Goal: Task Accomplishment & Management: Use online tool/utility

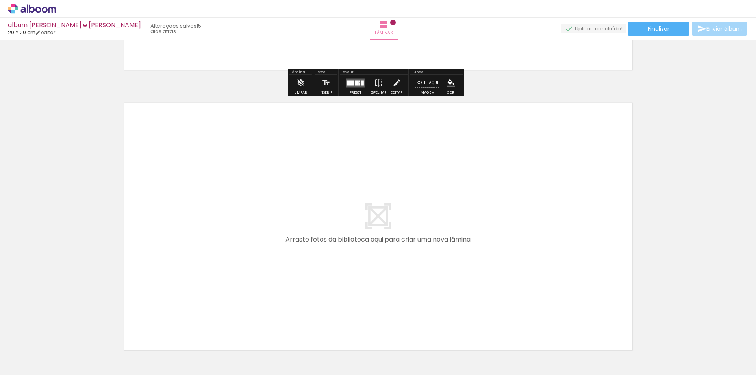
scroll to position [262, 0]
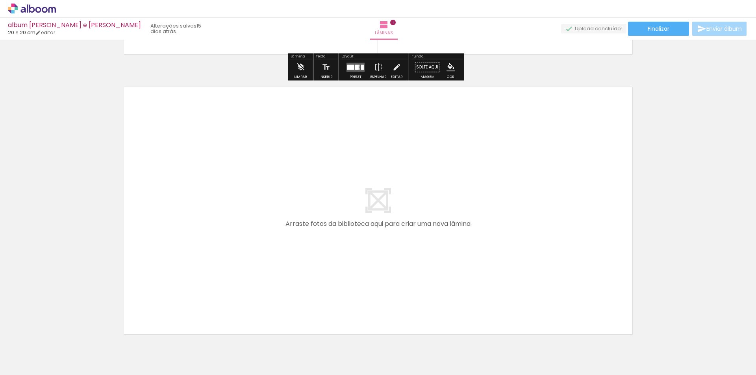
drag, startPoint x: 172, startPoint y: 355, endPoint x: 210, endPoint y: 346, distance: 38.8
click at [221, 258] on quentale-workspace at bounding box center [378, 187] width 756 height 375
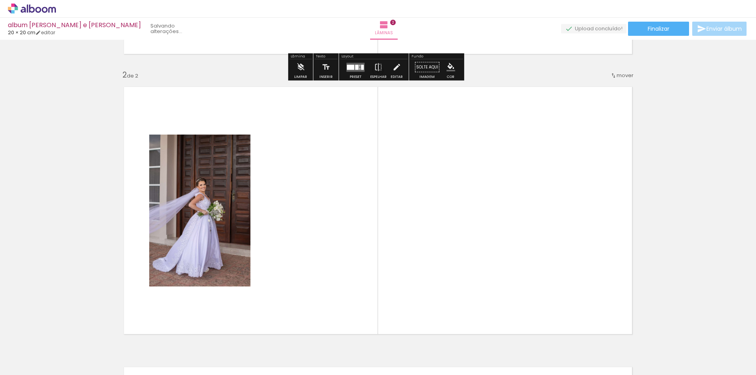
scroll to position [290, 0]
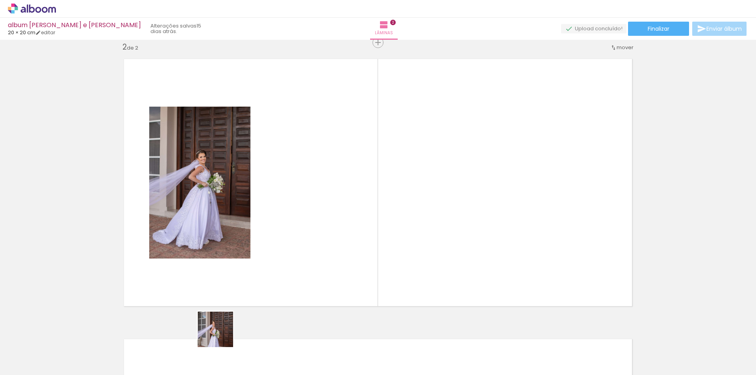
drag, startPoint x: 213, startPoint y: 350, endPoint x: 260, endPoint y: 343, distance: 47.4
click at [260, 286] on quentale-workspace at bounding box center [378, 187] width 756 height 375
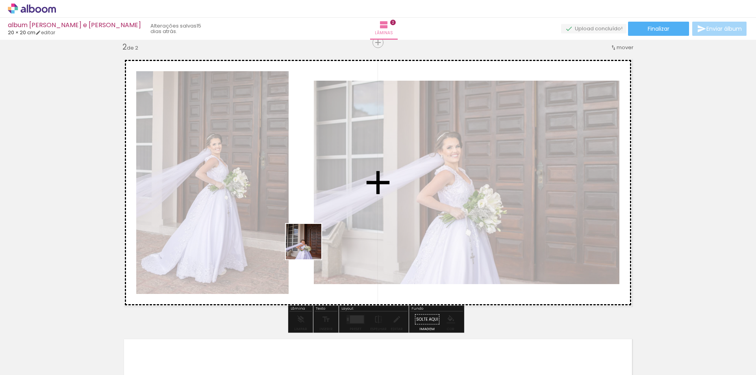
drag, startPoint x: 280, startPoint y: 298, endPoint x: 358, endPoint y: 224, distance: 106.6
click at [312, 242] on quentale-workspace at bounding box center [378, 187] width 756 height 375
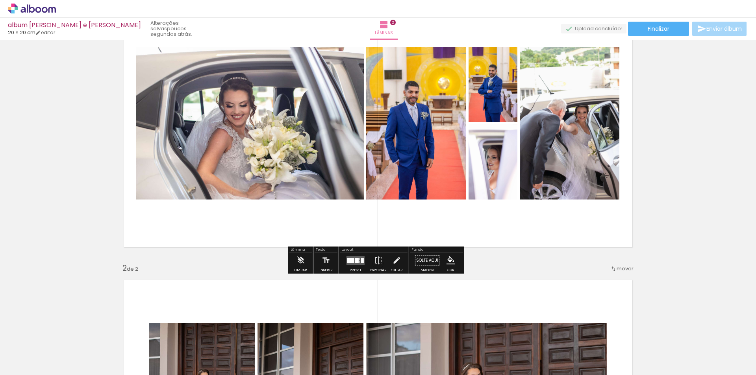
scroll to position [79, 0]
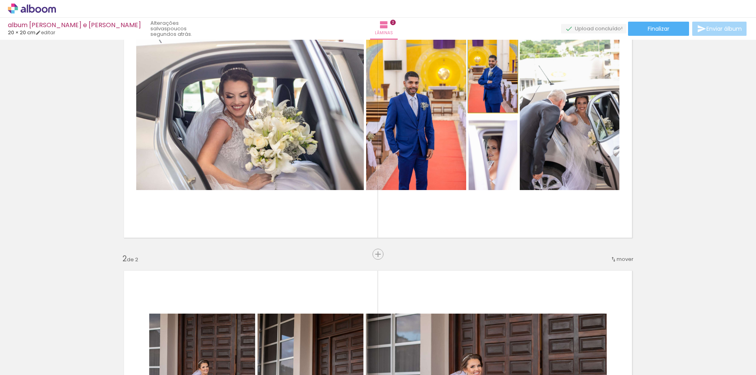
click at [483, 90] on quentale-photo at bounding box center [492, 75] width 49 height 75
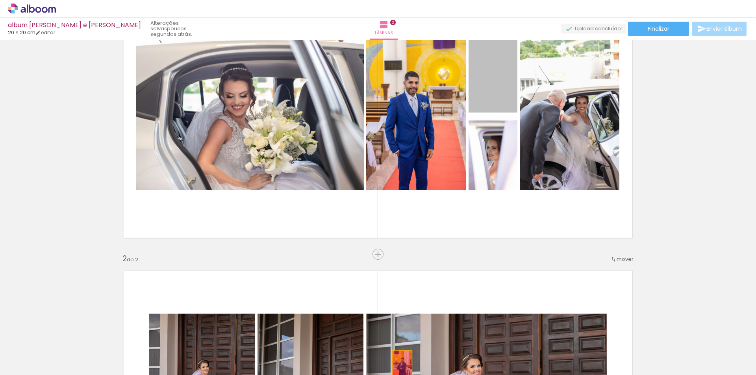
drag, startPoint x: 483, startPoint y: 90, endPoint x: 399, endPoint y: 366, distance: 287.9
click at [399, 366] on quentale-workspace at bounding box center [378, 187] width 756 height 375
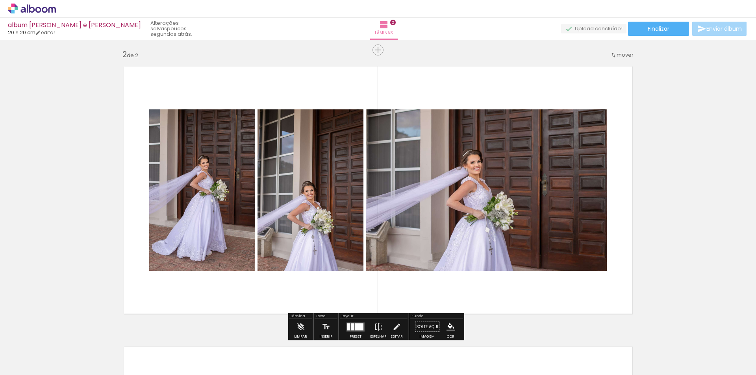
scroll to position [288, 0]
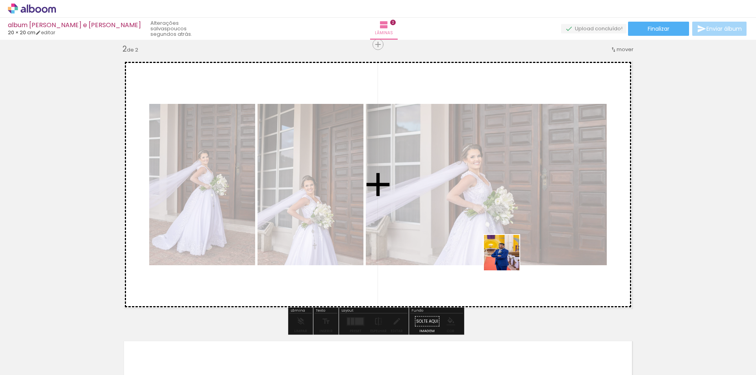
drag, startPoint x: 641, startPoint y: 356, endPoint x: 543, endPoint y: 249, distance: 145.1
click at [472, 236] on quentale-workspace at bounding box center [378, 187] width 756 height 375
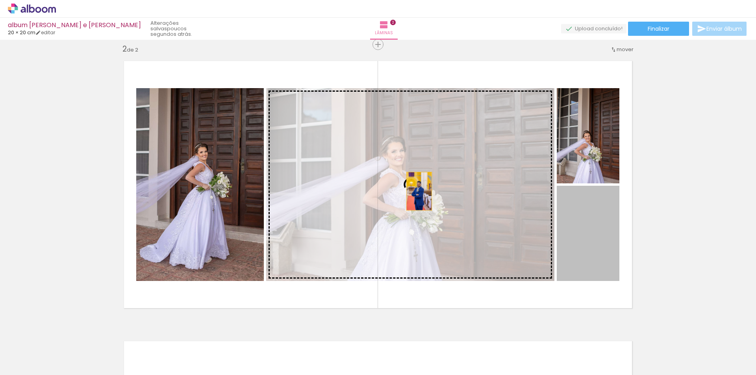
drag, startPoint x: 581, startPoint y: 249, endPoint x: 404, endPoint y: 186, distance: 188.2
click at [0, 0] on slot at bounding box center [0, 0] width 0 height 0
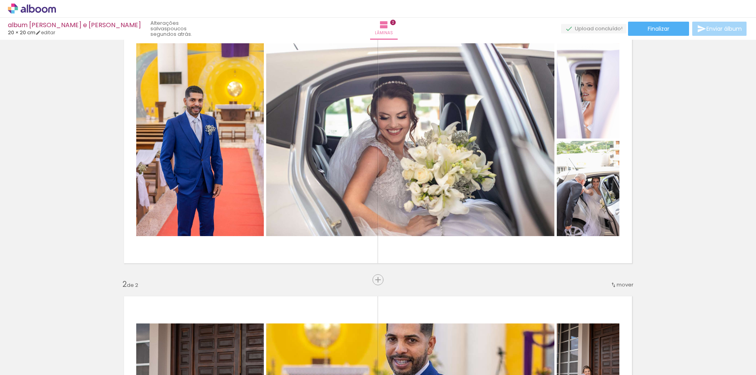
scroll to position [52, 0]
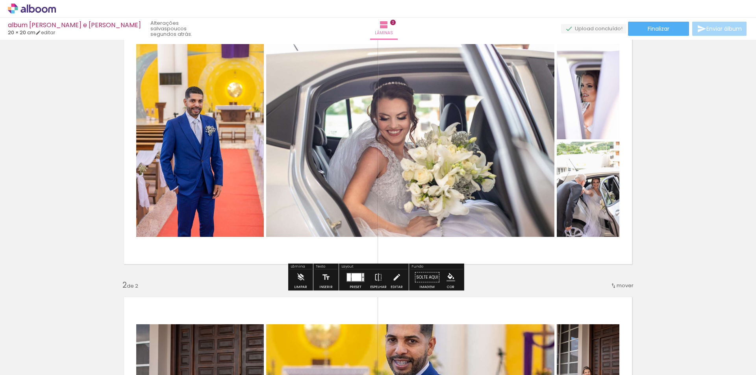
click at [349, 276] on quentale-layouter at bounding box center [355, 277] width 18 height 9
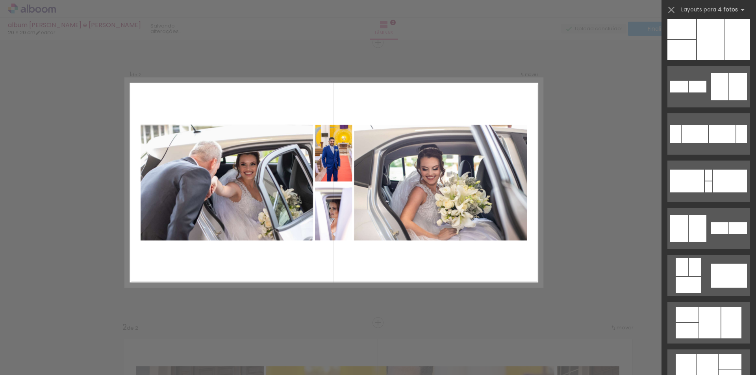
scroll to position [5740, 0]
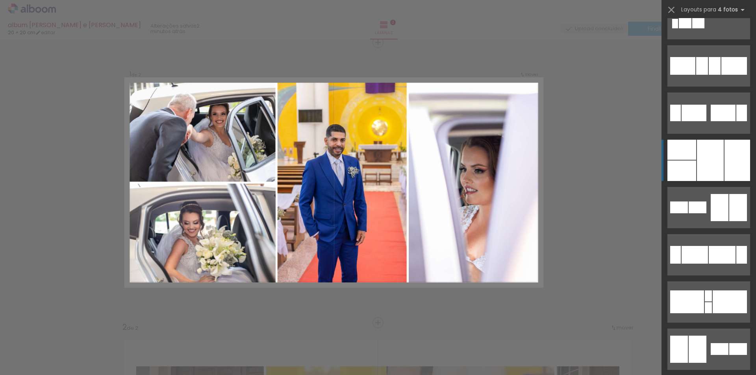
click at [712, 167] on div at bounding box center [710, 160] width 27 height 41
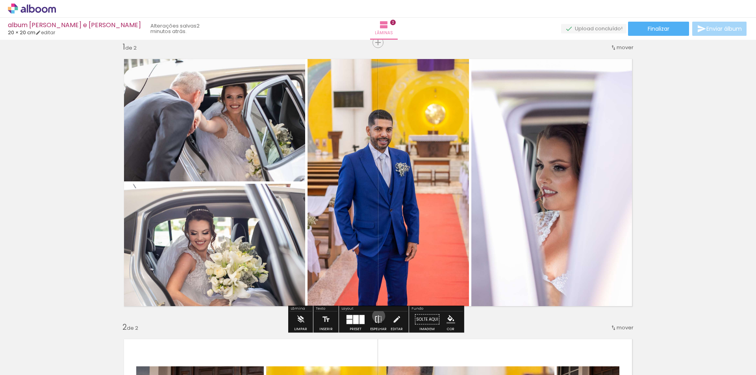
click at [377, 316] on iron-icon at bounding box center [378, 320] width 9 height 16
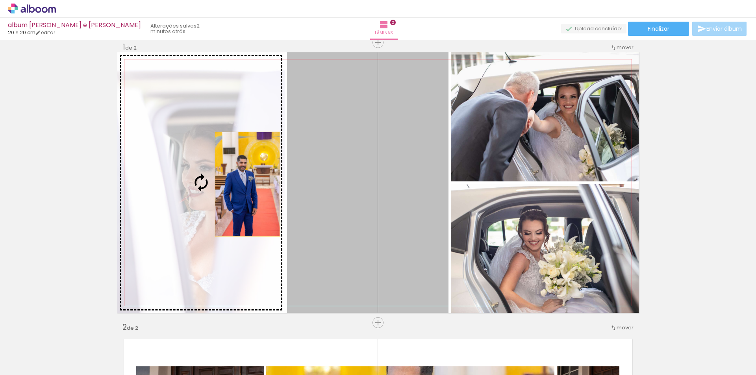
drag, startPoint x: 269, startPoint y: 184, endPoint x: 384, endPoint y: 195, distance: 115.4
click at [0, 0] on slot at bounding box center [0, 0] width 0 height 0
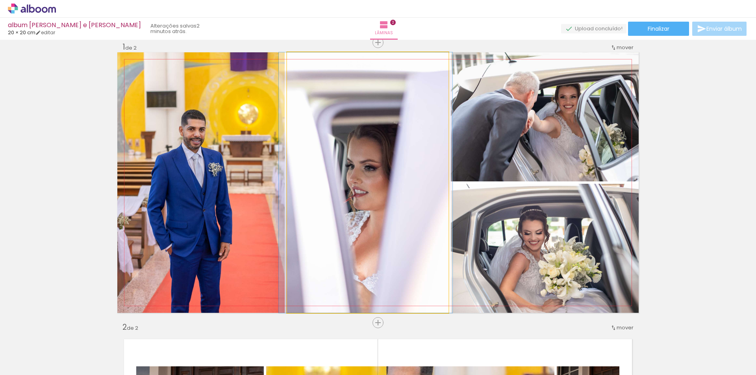
drag, startPoint x: 388, startPoint y: 222, endPoint x: 384, endPoint y: 216, distance: 6.5
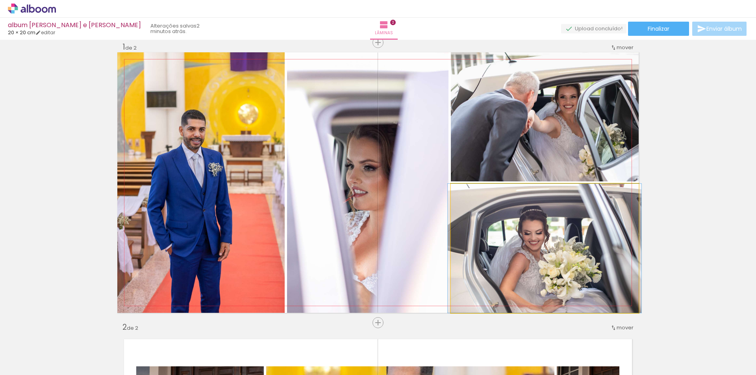
drag, startPoint x: 544, startPoint y: 269, endPoint x: 544, endPoint y: 284, distance: 14.6
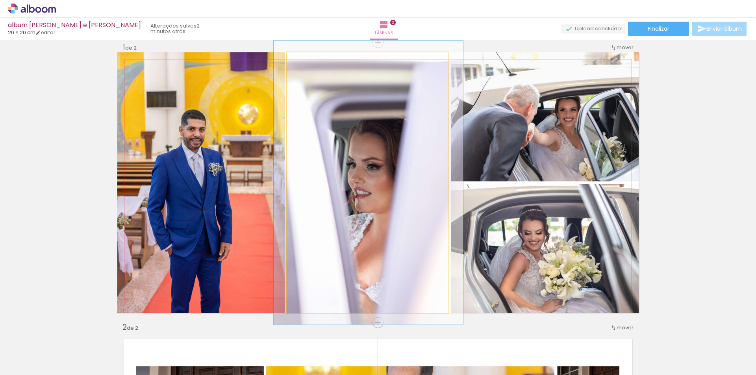
type paper-slider "109"
click at [308, 64] on div at bounding box center [307, 60] width 13 height 13
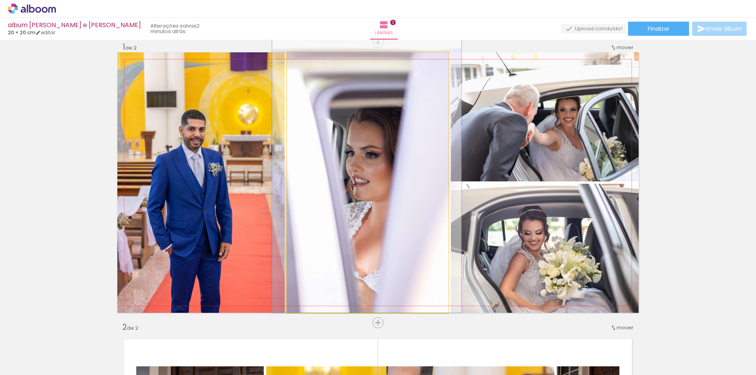
drag, startPoint x: 395, startPoint y: 146, endPoint x: 393, endPoint y: 128, distance: 19.0
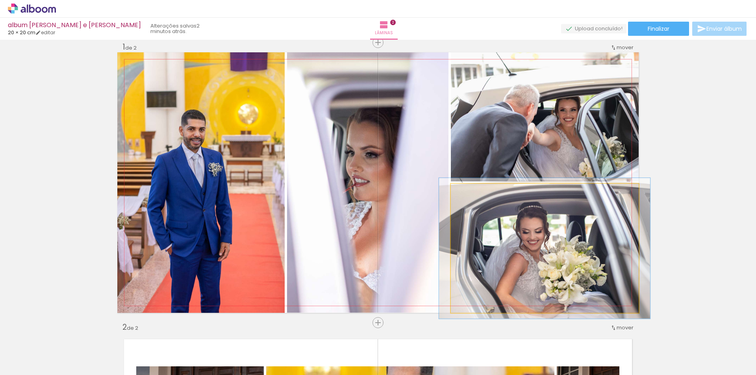
drag, startPoint x: 469, startPoint y: 192, endPoint x: 472, endPoint y: 195, distance: 5.0
type paper-slider "113"
click at [472, 195] on div at bounding box center [471, 192] width 13 height 13
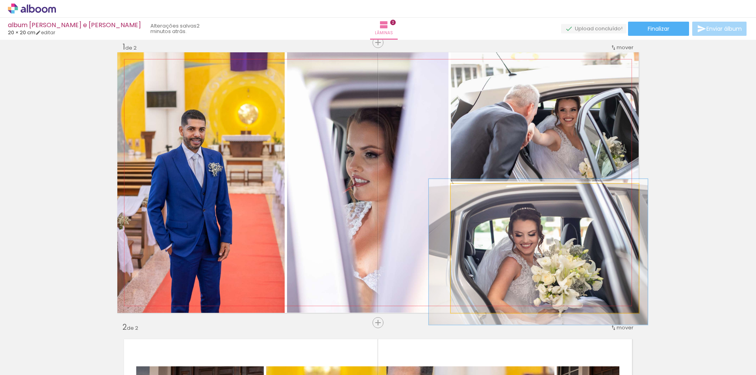
drag, startPoint x: 590, startPoint y: 251, endPoint x: 584, endPoint y: 254, distance: 5.8
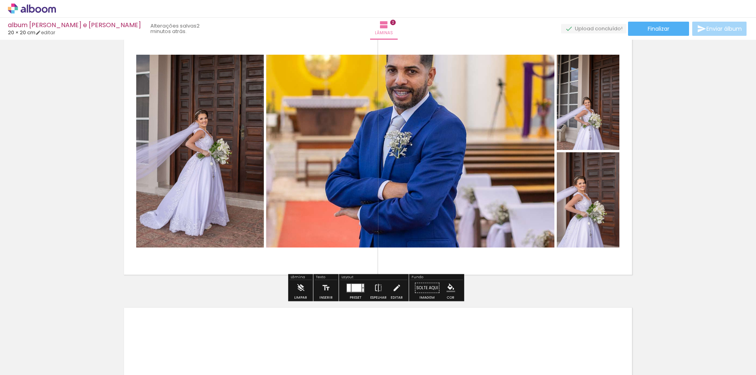
scroll to position [325, 0]
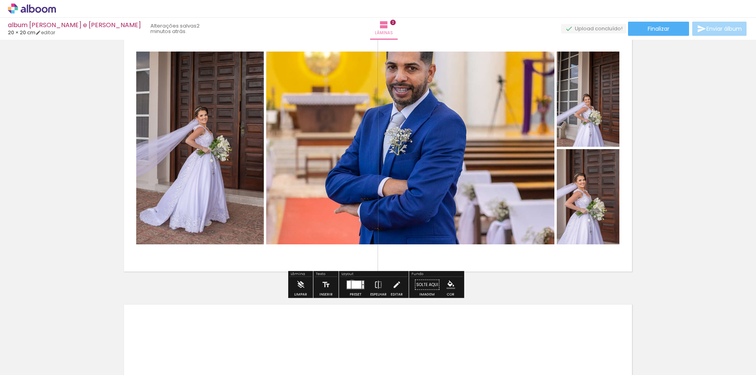
click at [351, 284] on div at bounding box center [356, 285] width 10 height 8
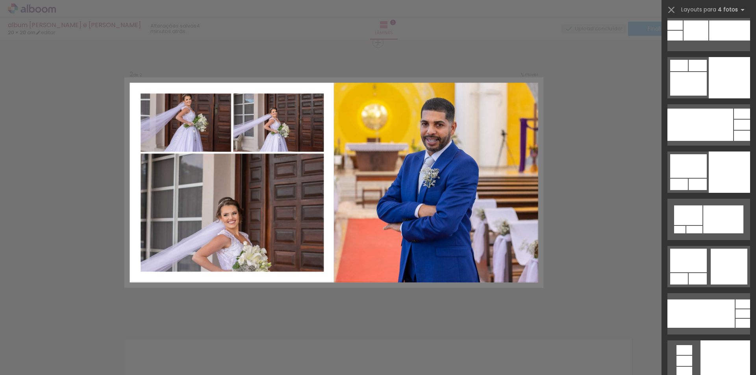
scroll to position [15269, 0]
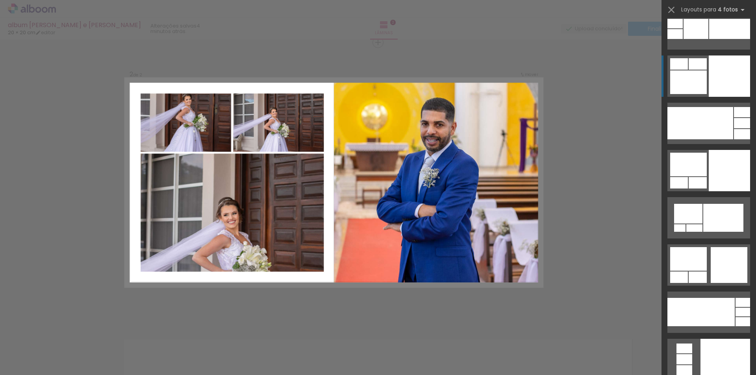
click at [704, 103] on quentale-layouter at bounding box center [708, 123] width 83 height 41
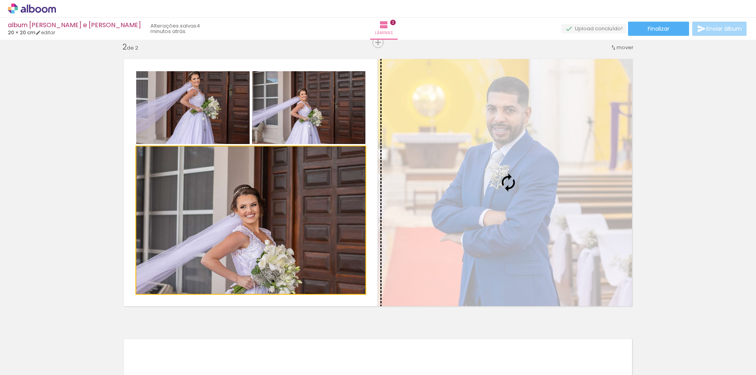
drag, startPoint x: 320, startPoint y: 217, endPoint x: 485, endPoint y: 165, distance: 173.4
click at [0, 0] on slot at bounding box center [0, 0] width 0 height 0
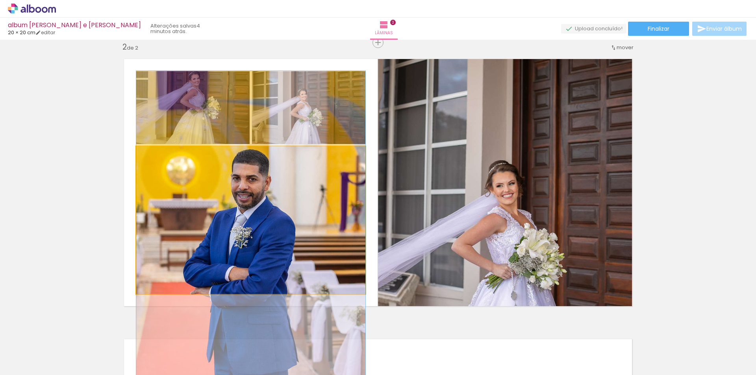
drag, startPoint x: 285, startPoint y: 214, endPoint x: 281, endPoint y: 243, distance: 29.0
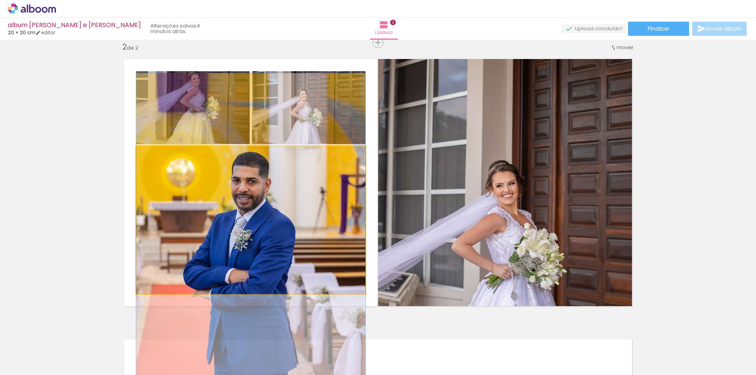
drag, startPoint x: 318, startPoint y: 191, endPoint x: 323, endPoint y: 185, distance: 8.4
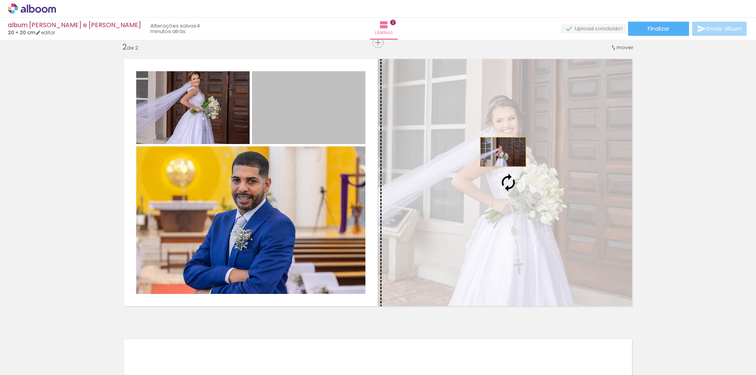
drag, startPoint x: 297, startPoint y: 112, endPoint x: 498, endPoint y: 150, distance: 204.7
click at [0, 0] on slot at bounding box center [0, 0] width 0 height 0
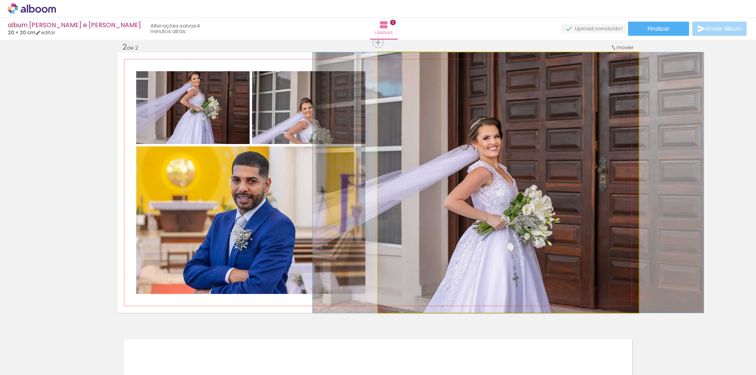
drag, startPoint x: 534, startPoint y: 179, endPoint x: 572, endPoint y: 148, distance: 48.7
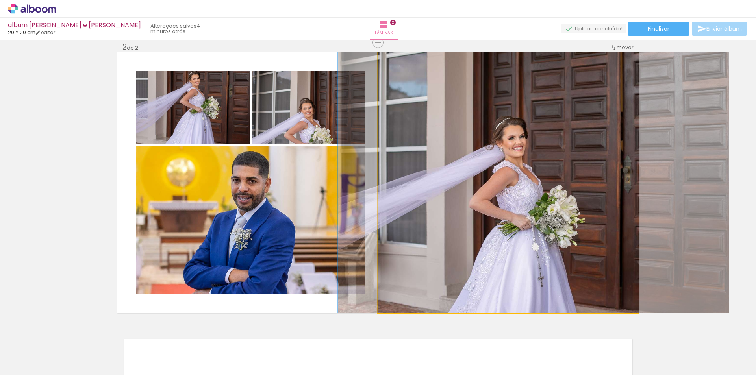
drag, startPoint x: 546, startPoint y: 189, endPoint x: 532, endPoint y: 177, distance: 17.3
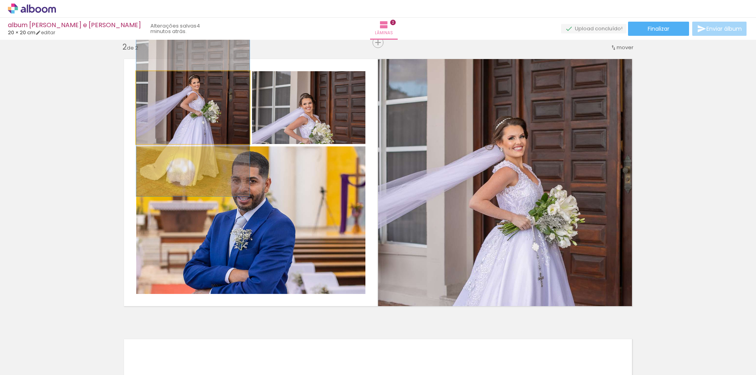
drag, startPoint x: 230, startPoint y: 106, endPoint x: 230, endPoint y: 111, distance: 5.1
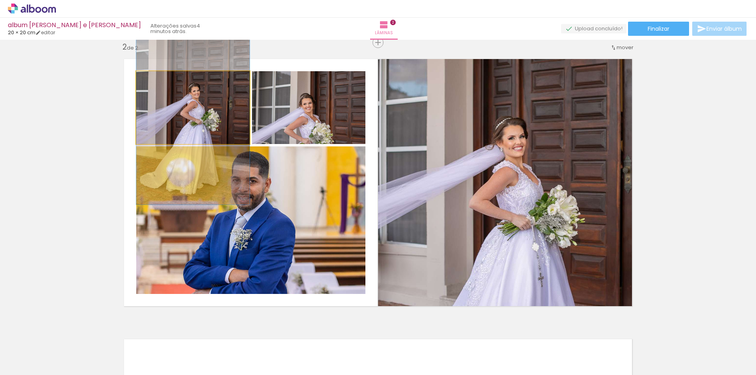
drag, startPoint x: 220, startPoint y: 127, endPoint x: 231, endPoint y: 134, distance: 13.1
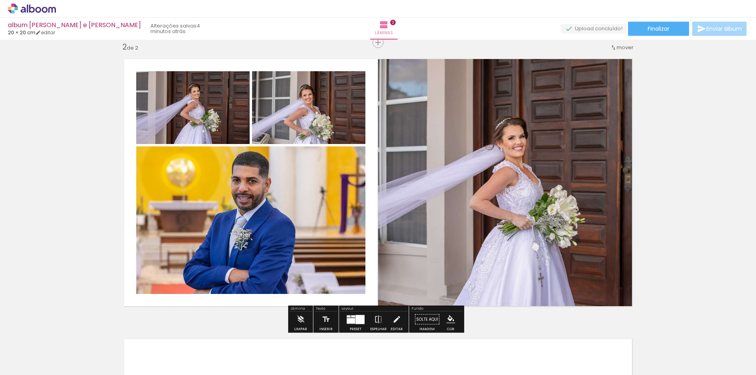
drag, startPoint x: 356, startPoint y: 84, endPoint x: 366, endPoint y: 99, distance: 17.8
click at [0, 0] on slot at bounding box center [0, 0] width 0 height 0
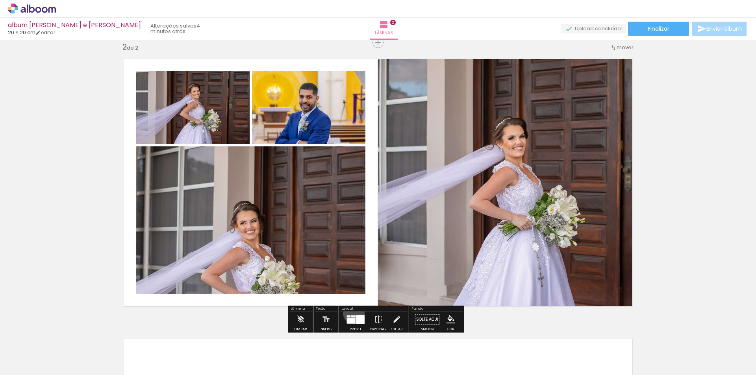
click at [352, 313] on div at bounding box center [355, 320] width 21 height 16
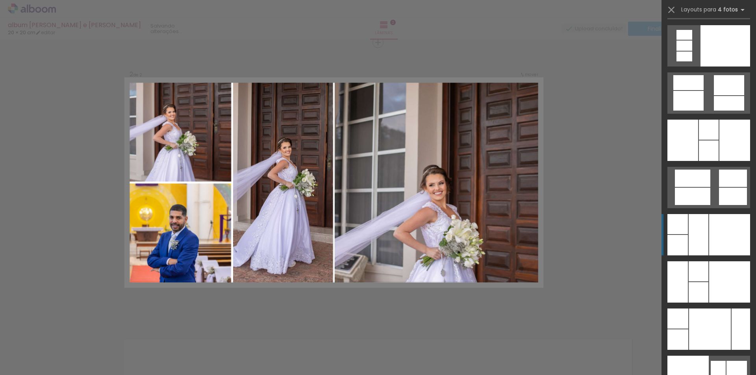
scroll to position [15590, 0]
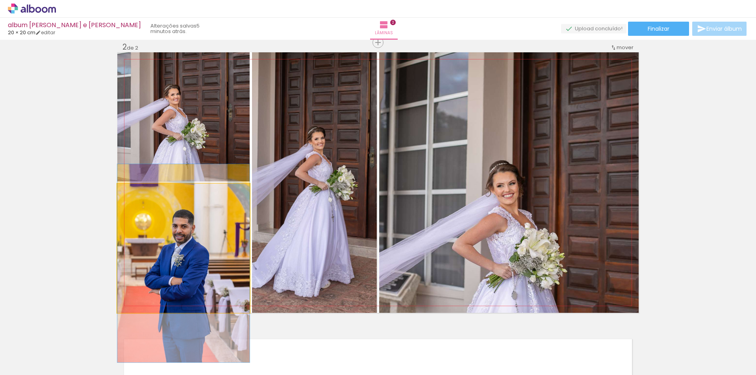
drag, startPoint x: 168, startPoint y: 241, endPoint x: 526, endPoint y: 189, distance: 361.5
click at [0, 0] on slot at bounding box center [0, 0] width 0 height 0
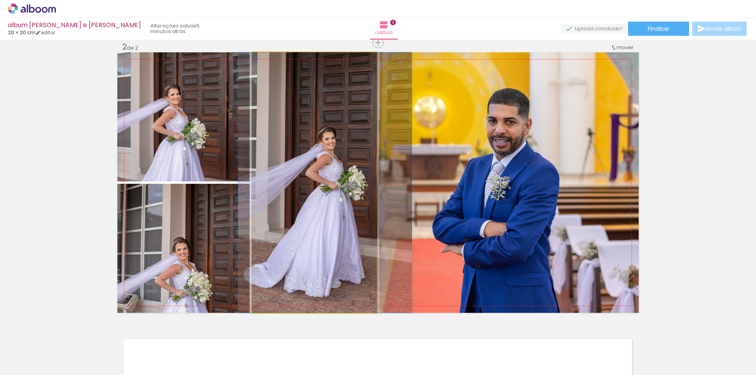
drag, startPoint x: 336, startPoint y: 183, endPoint x: 344, endPoint y: 164, distance: 20.3
drag, startPoint x: 350, startPoint y: 147, endPoint x: 350, endPoint y: 135, distance: 11.4
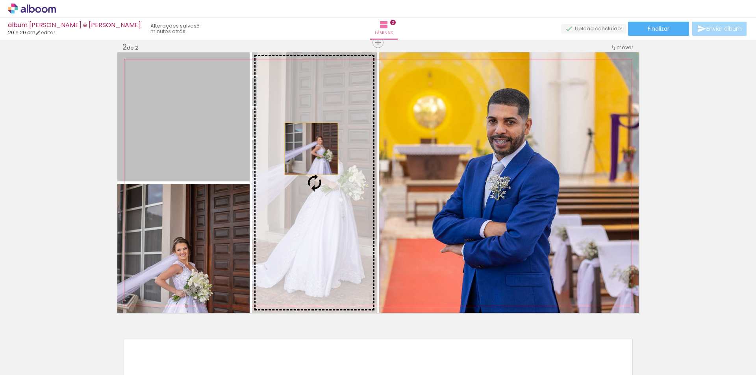
drag, startPoint x: 206, startPoint y: 135, endPoint x: 309, endPoint y: 149, distance: 104.5
click at [0, 0] on slot at bounding box center [0, 0] width 0 height 0
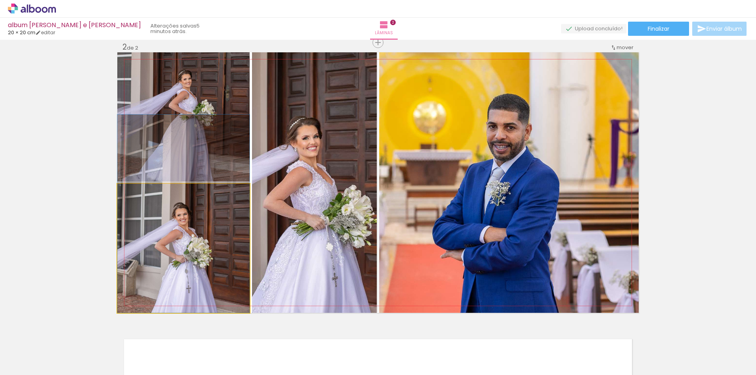
drag, startPoint x: 196, startPoint y: 251, endPoint x: 208, endPoint y: 218, distance: 35.4
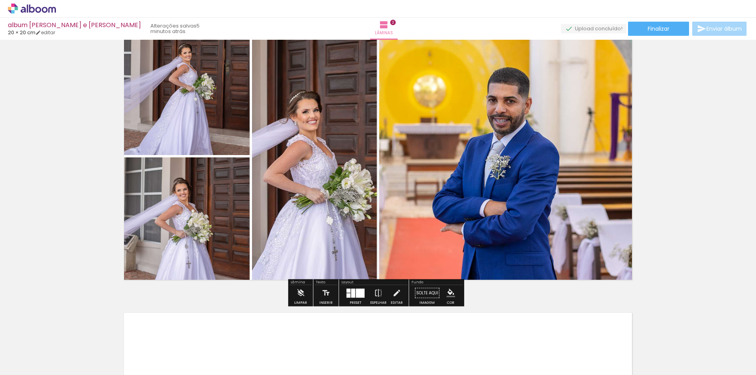
scroll to position [290, 0]
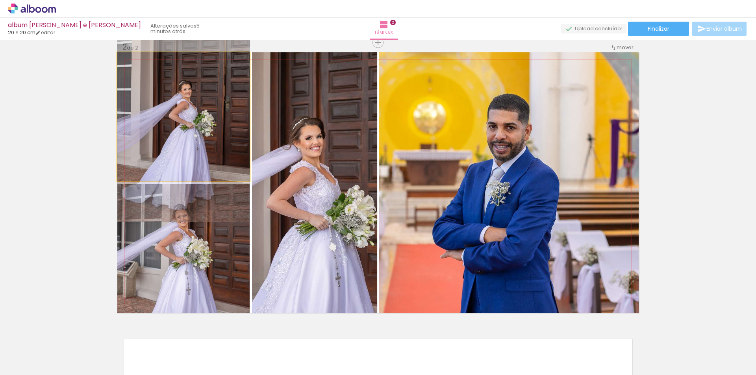
drag, startPoint x: 218, startPoint y: 140, endPoint x: 303, endPoint y: 165, distance: 88.9
click at [0, 0] on slot at bounding box center [0, 0] width 0 height 0
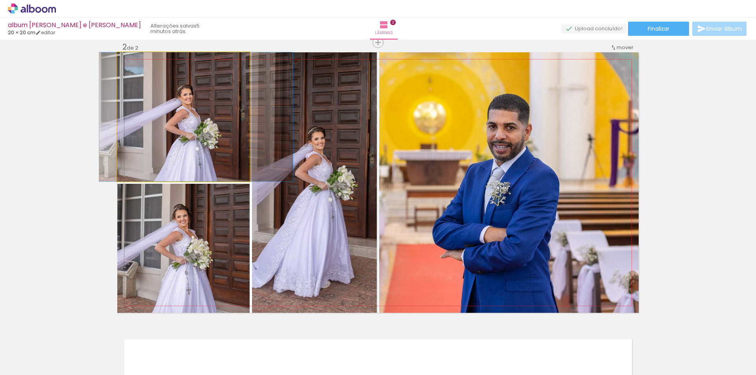
drag, startPoint x: 206, startPoint y: 140, endPoint x: 214, endPoint y: 122, distance: 20.1
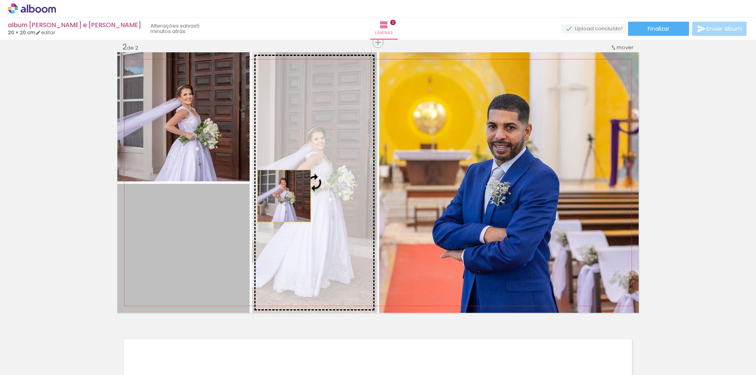
drag, startPoint x: 204, startPoint y: 235, endPoint x: 298, endPoint y: 190, distance: 103.9
click at [0, 0] on slot at bounding box center [0, 0] width 0 height 0
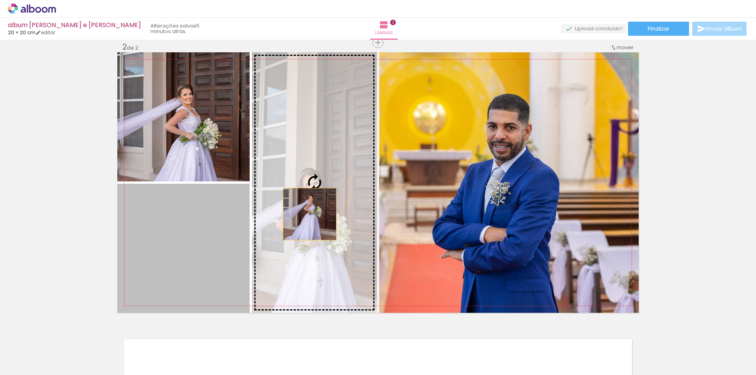
drag, startPoint x: 277, startPoint y: 222, endPoint x: 330, endPoint y: 195, distance: 60.2
click at [0, 0] on slot at bounding box center [0, 0] width 0 height 0
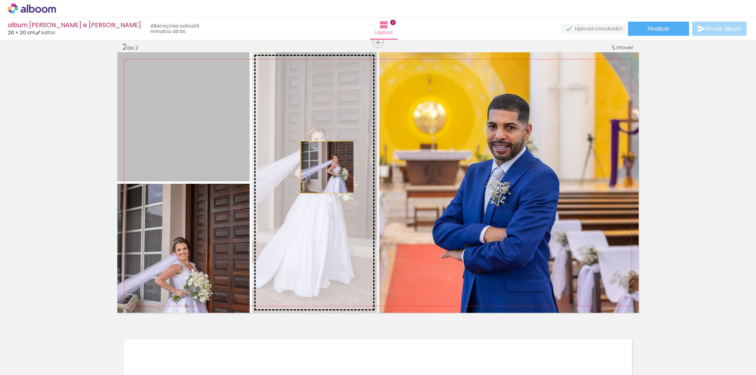
drag, startPoint x: 286, startPoint y: 164, endPoint x: 326, endPoint y: 167, distance: 39.9
click at [0, 0] on slot at bounding box center [0, 0] width 0 height 0
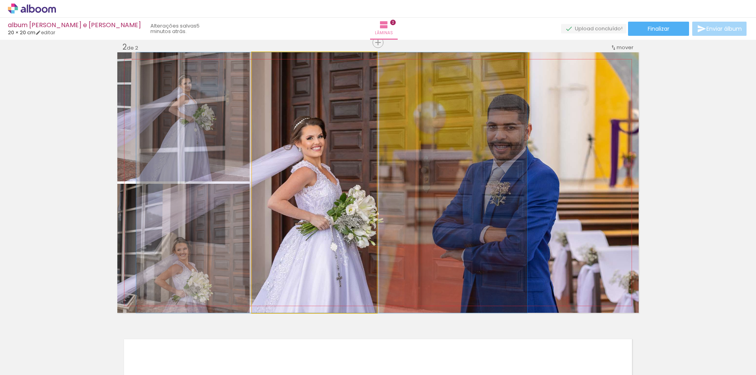
drag, startPoint x: 307, startPoint y: 187, endPoint x: 323, endPoint y: 175, distance: 20.2
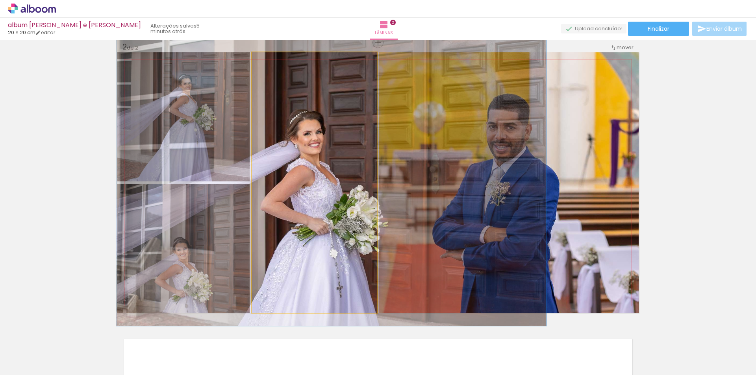
type paper-slider "110"
click at [272, 64] on div at bounding box center [273, 60] width 13 height 13
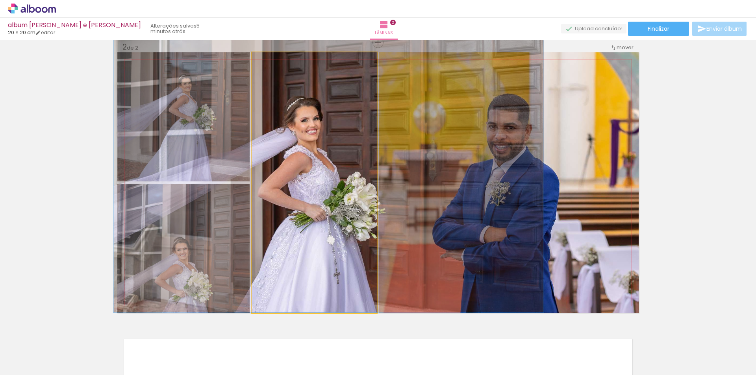
drag, startPoint x: 306, startPoint y: 154, endPoint x: 318, endPoint y: 138, distance: 19.9
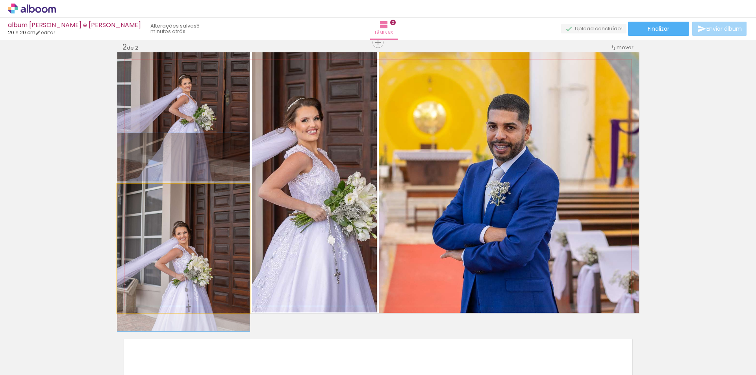
drag, startPoint x: 201, startPoint y: 234, endPoint x: 207, endPoint y: 218, distance: 16.4
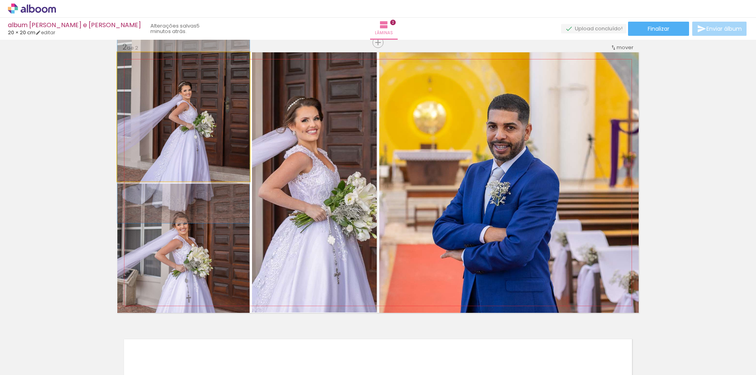
drag, startPoint x: 222, startPoint y: 135, endPoint x: 224, endPoint y: 143, distance: 8.5
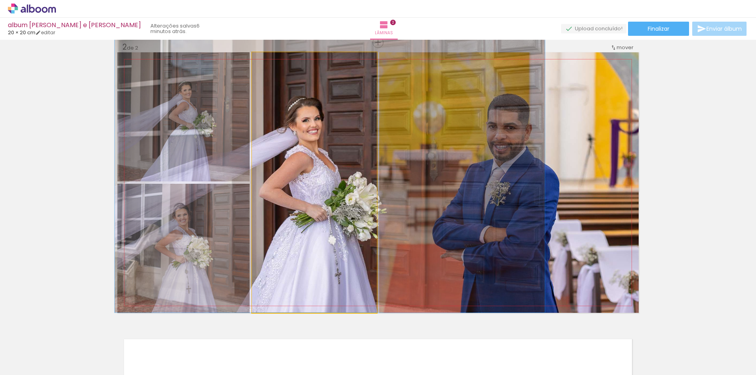
drag, startPoint x: 312, startPoint y: 193, endPoint x: 313, endPoint y: 188, distance: 4.7
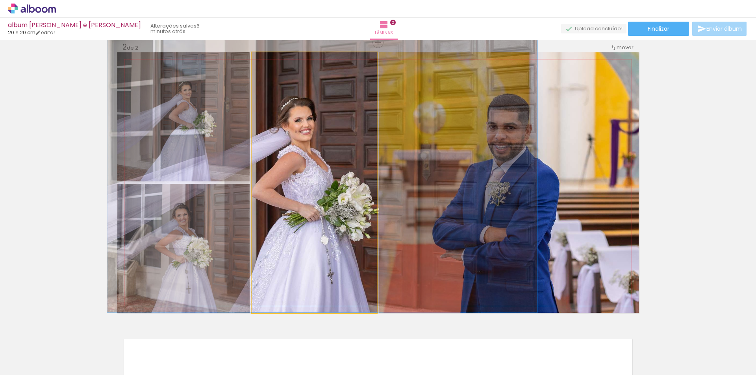
drag, startPoint x: 320, startPoint y: 225, endPoint x: 309, endPoint y: 216, distance: 13.5
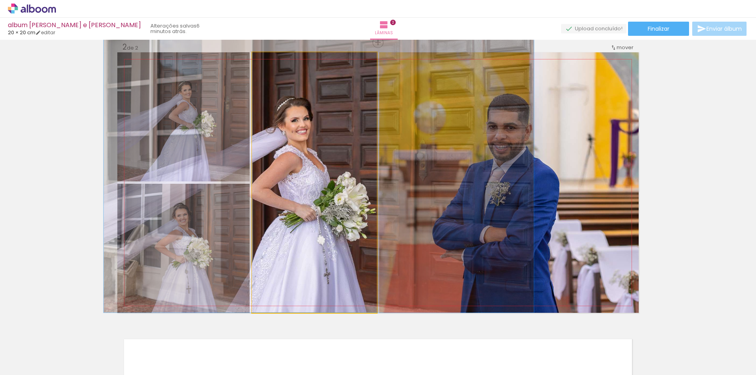
drag, startPoint x: 334, startPoint y: 222, endPoint x: 343, endPoint y: 215, distance: 11.8
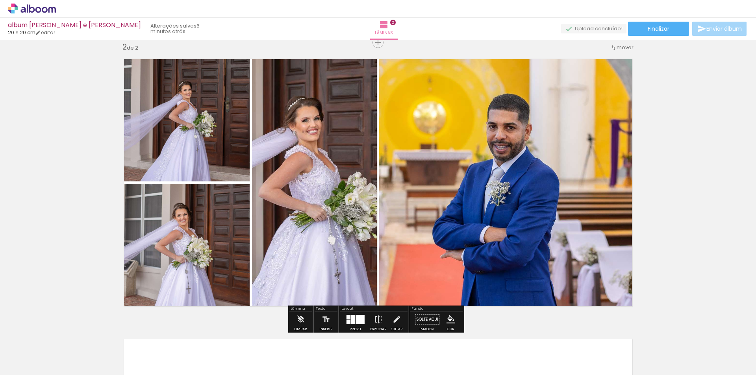
click at [477, 201] on quentale-photo at bounding box center [508, 182] width 259 height 261
click at [433, 199] on quentale-photo at bounding box center [508, 182] width 259 height 261
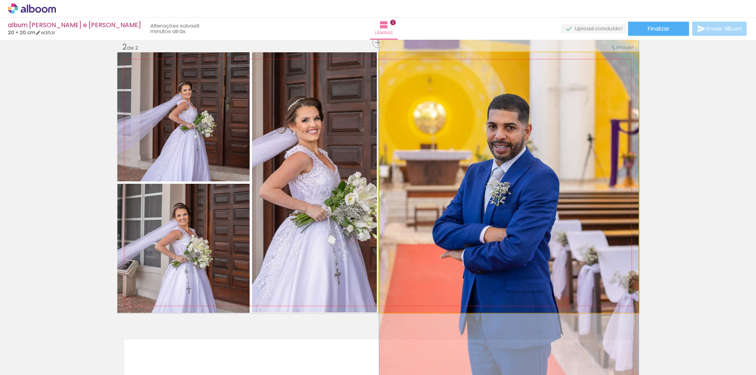
click at [433, 199] on quentale-photo at bounding box center [508, 182] width 259 height 261
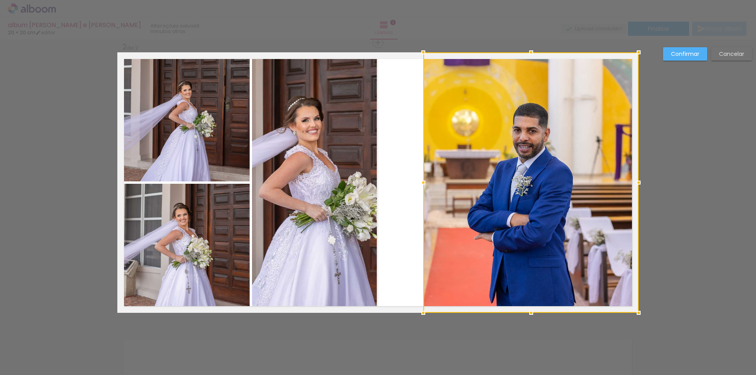
drag, startPoint x: 379, startPoint y: 183, endPoint x: 423, endPoint y: 194, distance: 45.4
click at [423, 194] on div at bounding box center [530, 182] width 215 height 261
click at [357, 182] on quentale-photo at bounding box center [314, 182] width 125 height 261
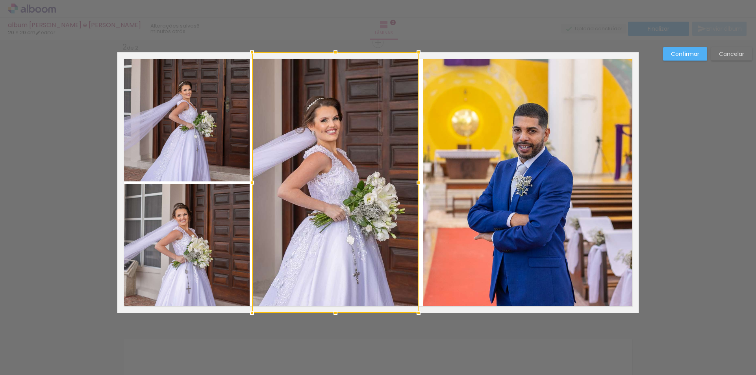
drag, startPoint x: 373, startPoint y: 184, endPoint x: 415, endPoint y: 187, distance: 41.8
click at [415, 187] on div at bounding box center [418, 183] width 16 height 16
click at [708, 55] on div "Confirmar Cancelar" at bounding box center [705, 56] width 93 height 19
click at [0, 0] on slot "Confirmar" at bounding box center [0, 0] width 0 height 0
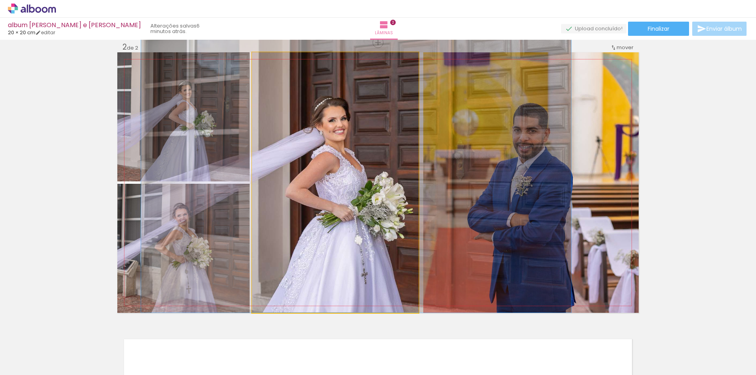
drag, startPoint x: 337, startPoint y: 158, endPoint x: 341, endPoint y: 153, distance: 6.1
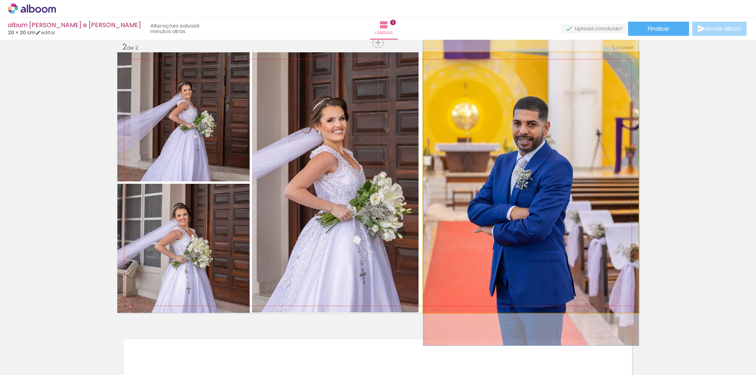
drag, startPoint x: 573, startPoint y: 159, endPoint x: 571, endPoint y: 152, distance: 7.5
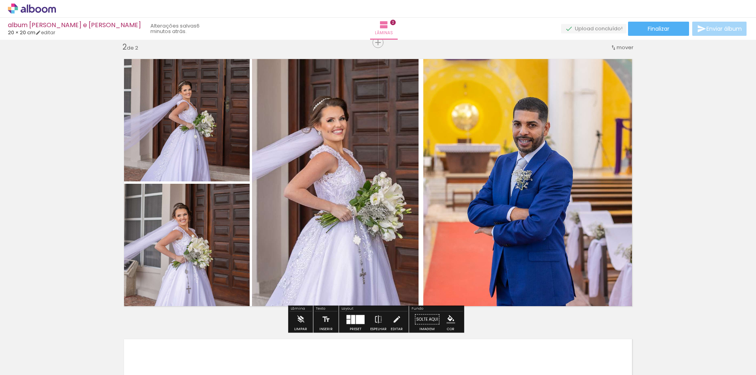
click at [370, 157] on quentale-photo at bounding box center [335, 182] width 166 height 261
click at [389, 176] on quentale-photo at bounding box center [335, 182] width 166 height 261
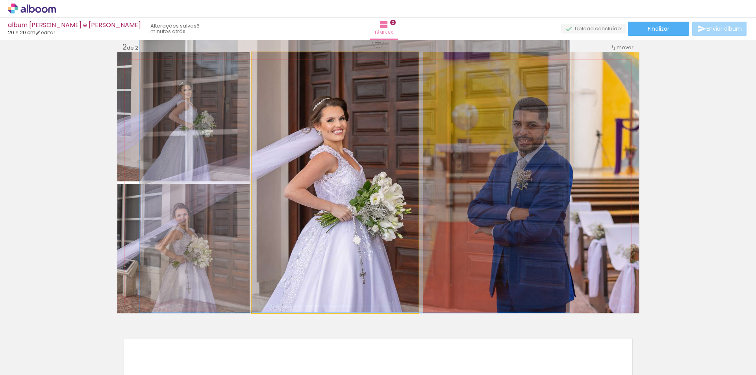
click at [389, 176] on quentale-photo at bounding box center [335, 182] width 166 height 261
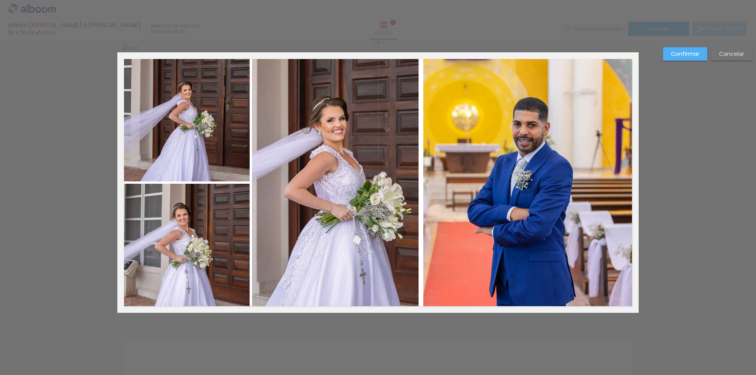
click at [395, 152] on quentale-photo at bounding box center [335, 182] width 166 height 261
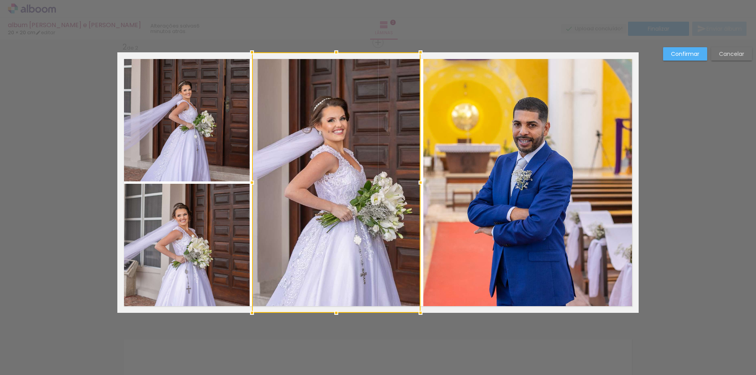
click at [418, 183] on div at bounding box center [420, 183] width 16 height 16
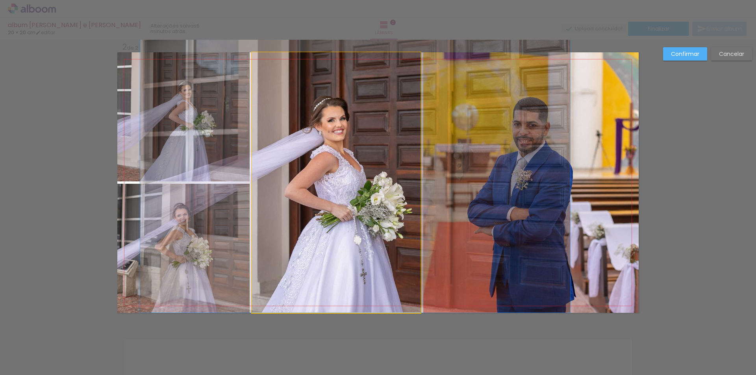
click at [405, 174] on quentale-photo at bounding box center [336, 182] width 168 height 261
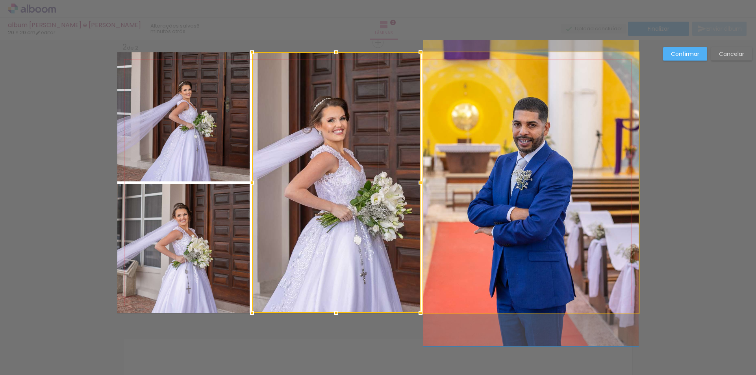
click at [477, 168] on quentale-photo at bounding box center [530, 182] width 215 height 261
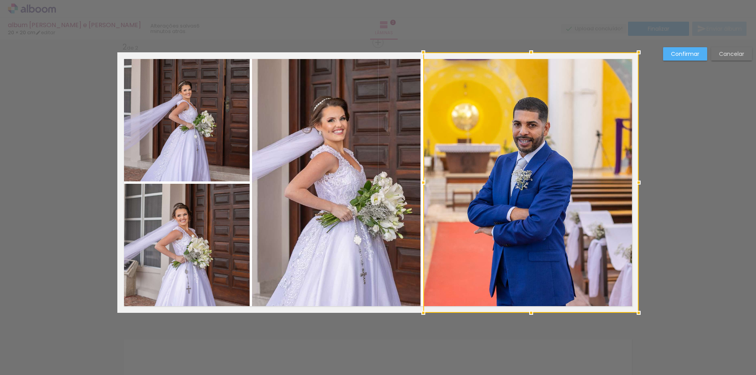
click at [0, 0] on slot "Confirmar" at bounding box center [0, 0] width 0 height 0
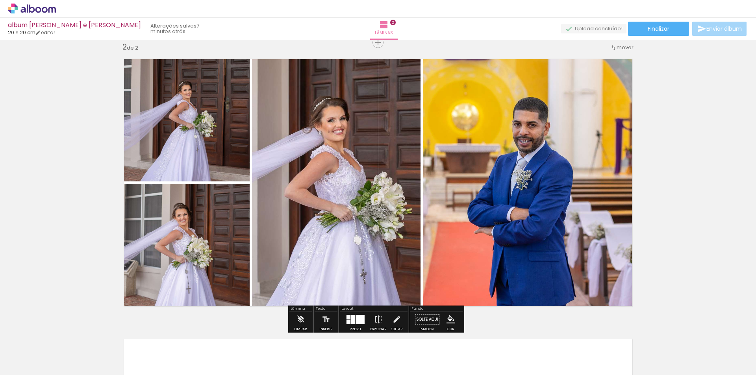
click at [433, 205] on quentale-photo at bounding box center [530, 182] width 215 height 261
click at [437, 182] on quentale-photo at bounding box center [530, 182] width 215 height 261
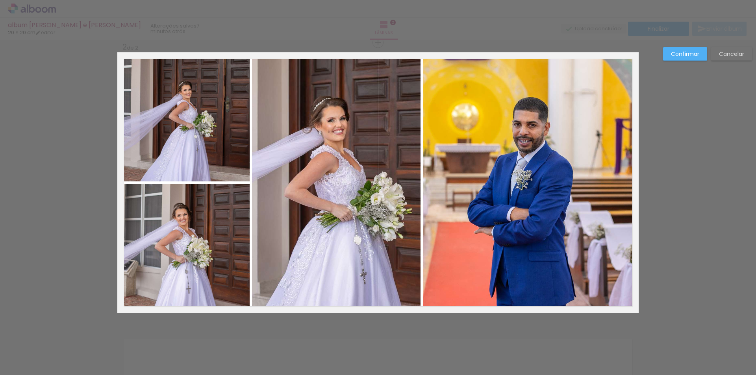
click at [437, 182] on quentale-photo at bounding box center [530, 182] width 215 height 261
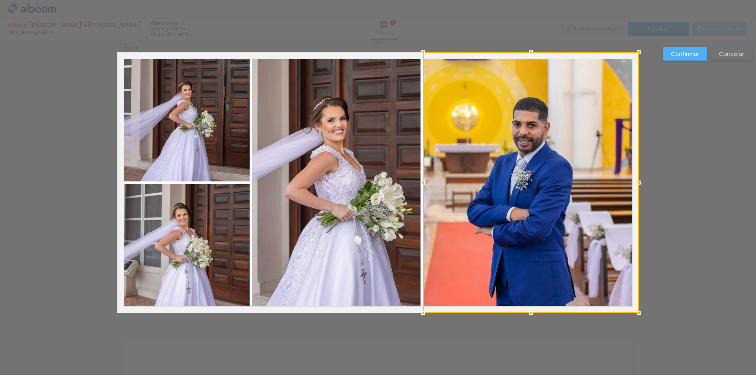
click at [421, 183] on div at bounding box center [423, 183] width 16 height 16
click at [0, 0] on slot "Confirmar" at bounding box center [0, 0] width 0 height 0
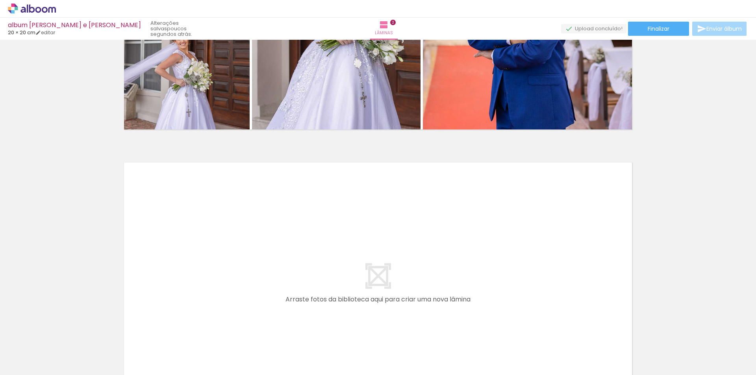
scroll to position [501, 0]
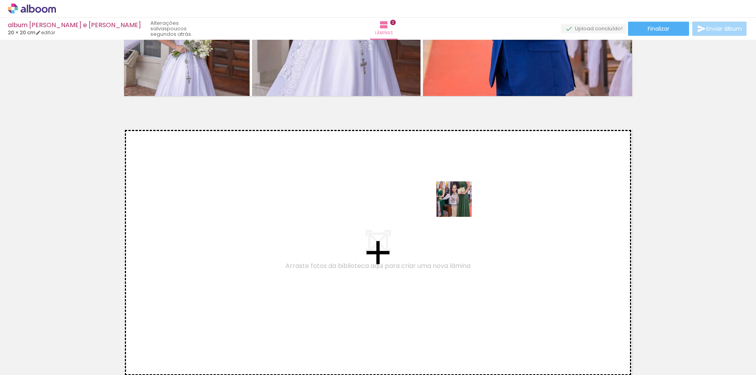
drag, startPoint x: 725, startPoint y: 355, endPoint x: 600, endPoint y: 341, distance: 125.9
click at [457, 204] on quentale-workspace at bounding box center [378, 187] width 756 height 375
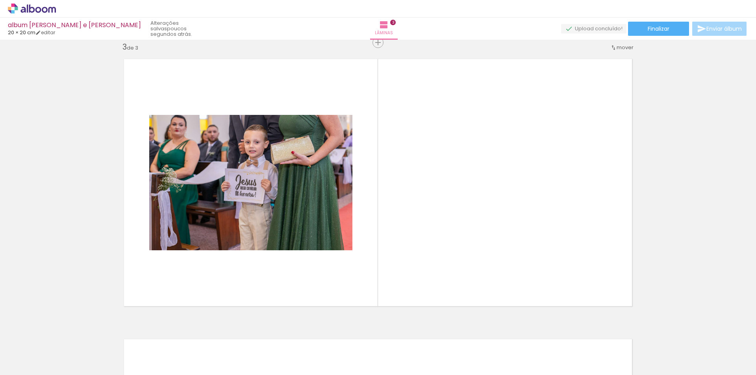
scroll to position [0, 0]
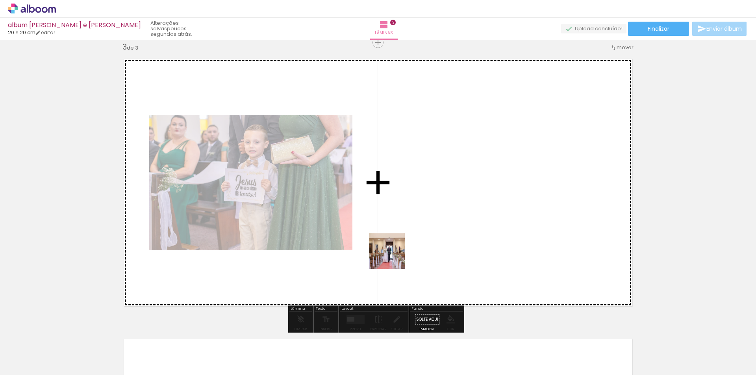
drag, startPoint x: 311, startPoint y: 359, endPoint x: 359, endPoint y: 366, distance: 48.2
click at [393, 256] on quentale-workspace at bounding box center [378, 187] width 756 height 375
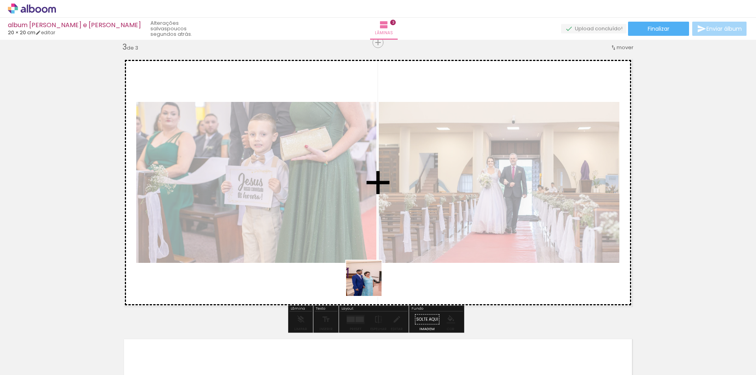
drag, startPoint x: 353, startPoint y: 355, endPoint x: 370, endPoint y: 283, distance: 73.9
click at [370, 283] on quentale-workspace at bounding box center [378, 187] width 756 height 375
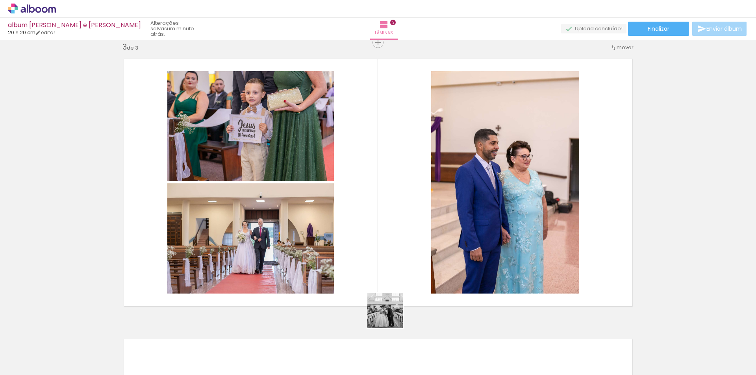
drag, startPoint x: 387, startPoint y: 359, endPoint x: 466, endPoint y: 255, distance: 130.6
click at [393, 269] on quentale-workspace at bounding box center [378, 187] width 756 height 375
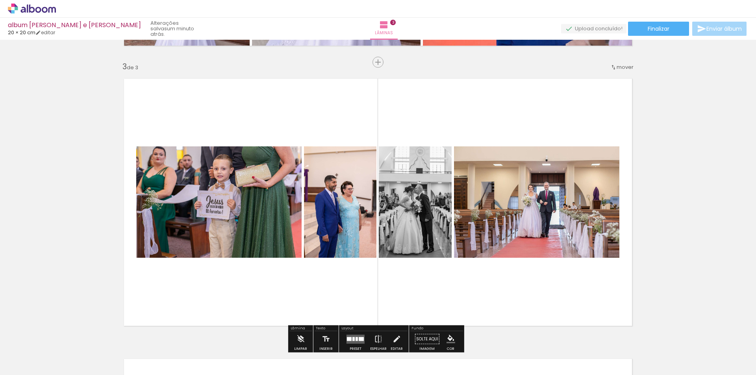
scroll to position [577, 0]
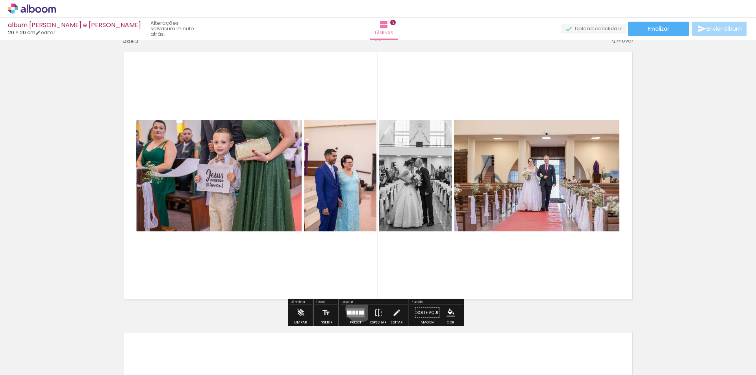
click at [357, 309] on quentale-layouter at bounding box center [355, 312] width 18 height 9
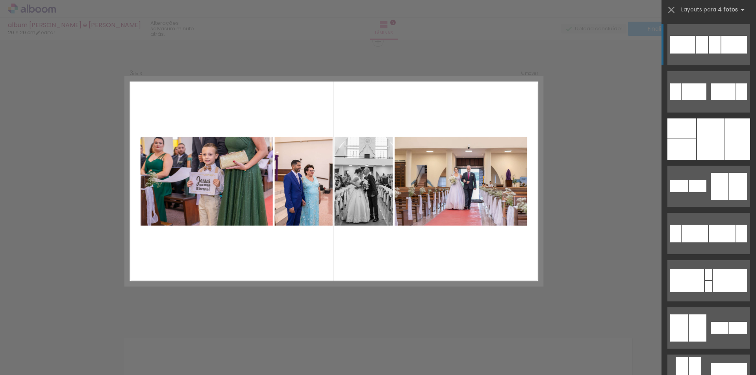
scroll to position [571, 0]
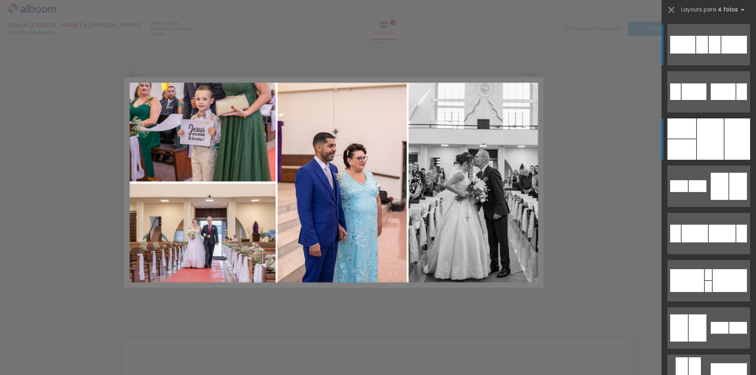
click at [702, 135] on div at bounding box center [710, 138] width 27 height 41
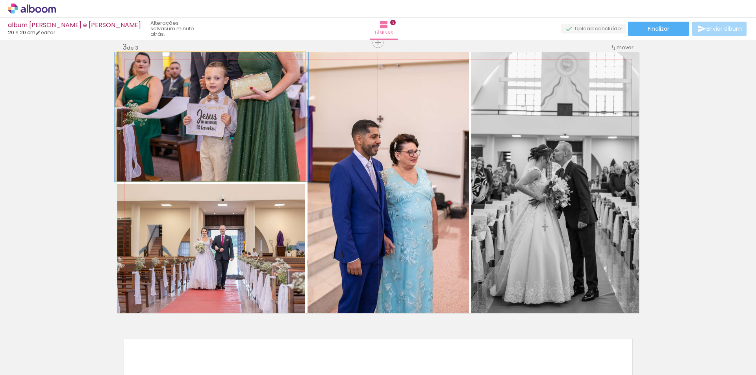
drag, startPoint x: 220, startPoint y: 111, endPoint x: 220, endPoint y: 120, distance: 8.7
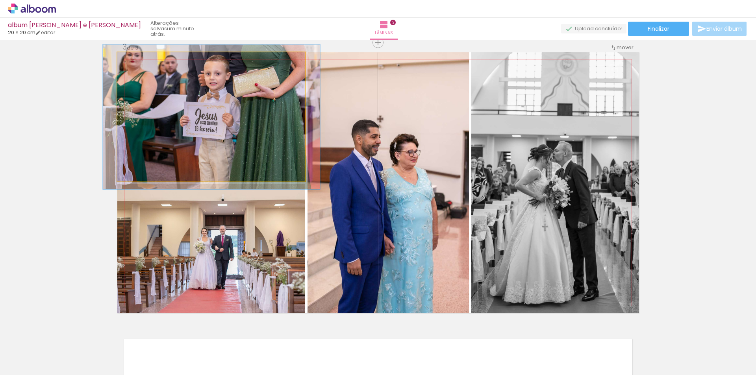
type paper-slider "112"
click at [140, 63] on div at bounding box center [139, 60] width 13 height 13
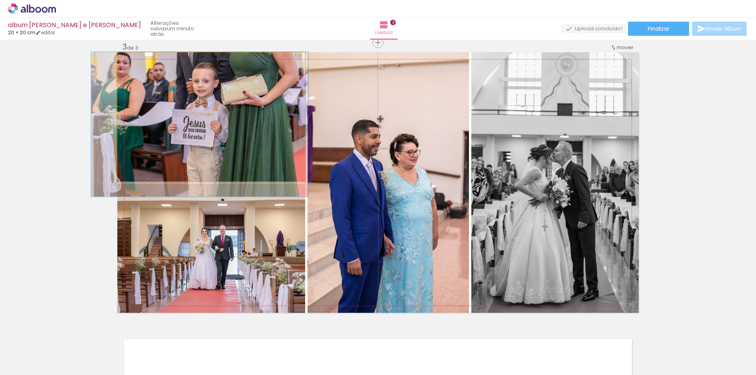
drag, startPoint x: 270, startPoint y: 109, endPoint x: 260, endPoint y: 126, distance: 19.6
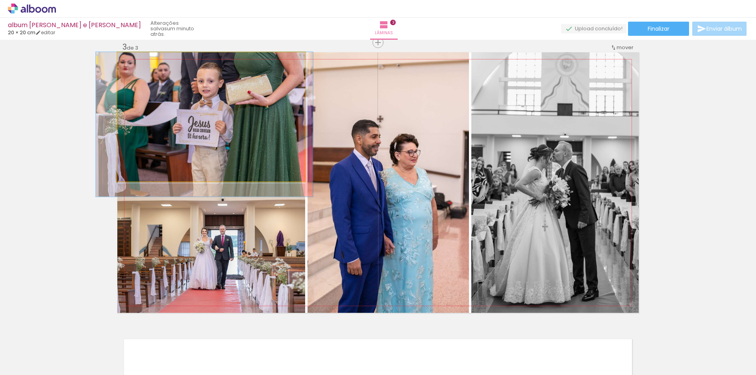
drag, startPoint x: 229, startPoint y: 118, endPoint x: 233, endPoint y: 122, distance: 5.3
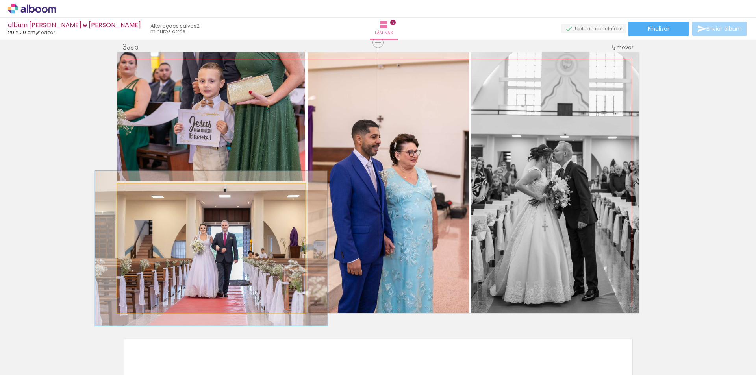
drag, startPoint x: 136, startPoint y: 192, endPoint x: 142, endPoint y: 194, distance: 6.6
type paper-slider "123"
click at [142, 194] on div at bounding box center [141, 192] width 13 height 13
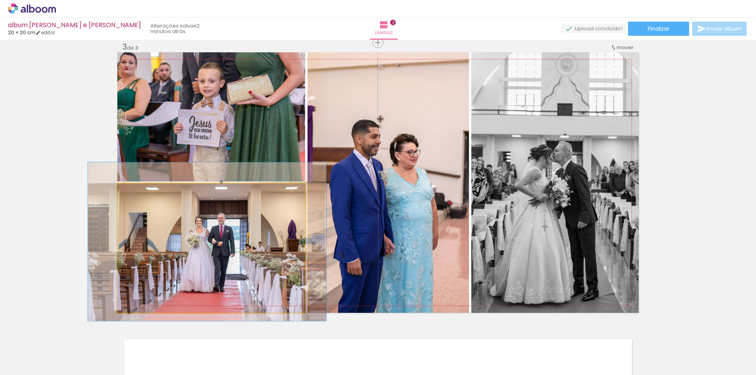
drag, startPoint x: 242, startPoint y: 234, endPoint x: 239, endPoint y: 227, distance: 7.9
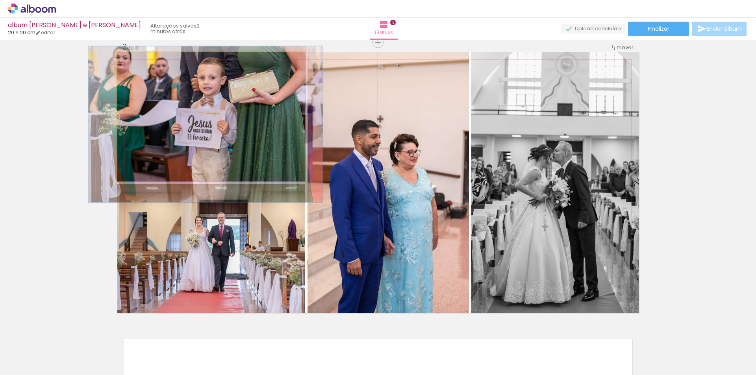
type paper-slider "121"
click at [144, 61] on div at bounding box center [142, 60] width 13 height 13
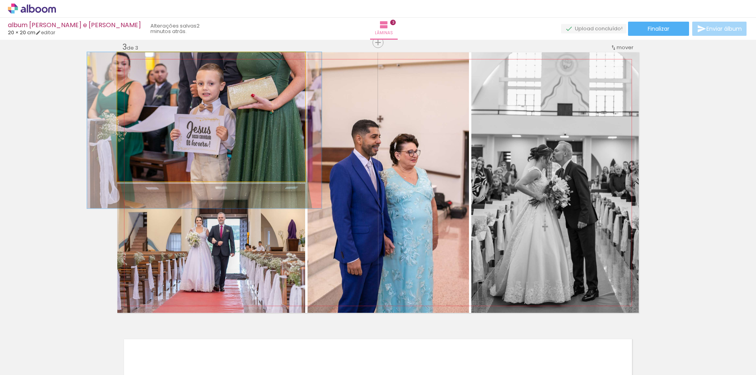
drag, startPoint x: 236, startPoint y: 122, endPoint x: 233, endPoint y: 143, distance: 21.8
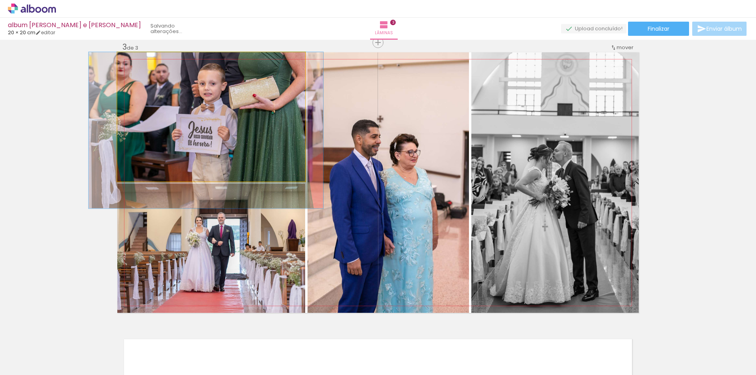
drag, startPoint x: 268, startPoint y: 124, endPoint x: 273, endPoint y: 128, distance: 6.5
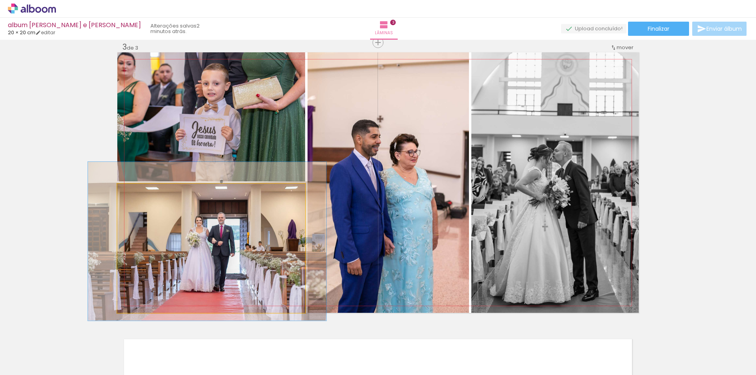
click at [276, 213] on quentale-photo at bounding box center [211, 248] width 188 height 129
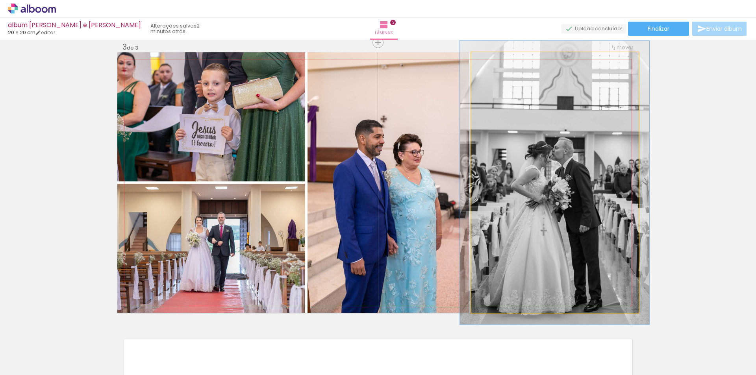
type paper-slider "109"
click at [491, 63] on div at bounding box center [492, 60] width 13 height 13
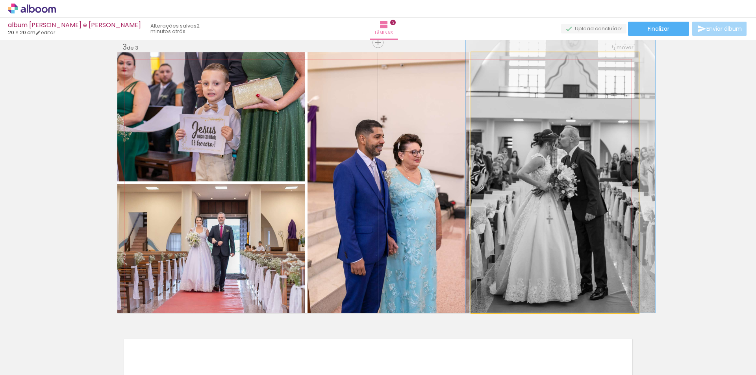
drag, startPoint x: 575, startPoint y: 158, endPoint x: 579, endPoint y: 139, distance: 19.5
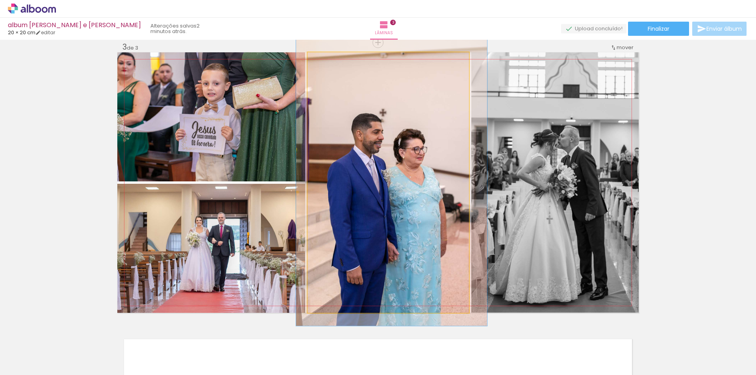
type paper-slider "110"
click at [330, 64] on div at bounding box center [328, 60] width 13 height 13
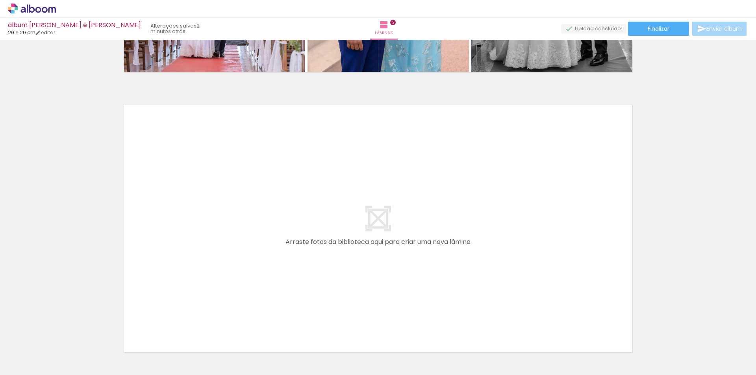
scroll to position [807, 0]
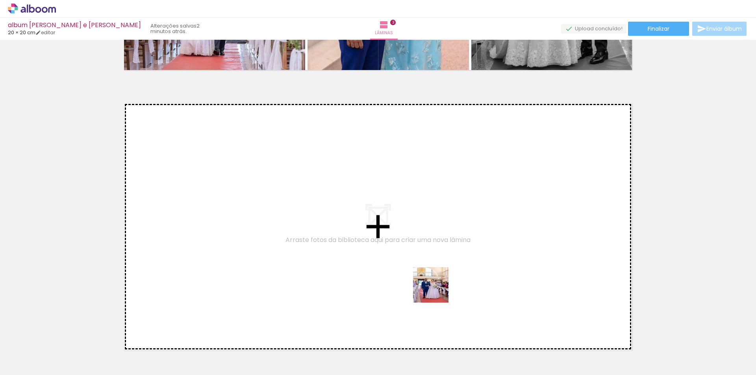
drag, startPoint x: 434, startPoint y: 355, endPoint x: 487, endPoint y: 349, distance: 53.4
click at [443, 274] on quentale-workspace at bounding box center [378, 187] width 756 height 375
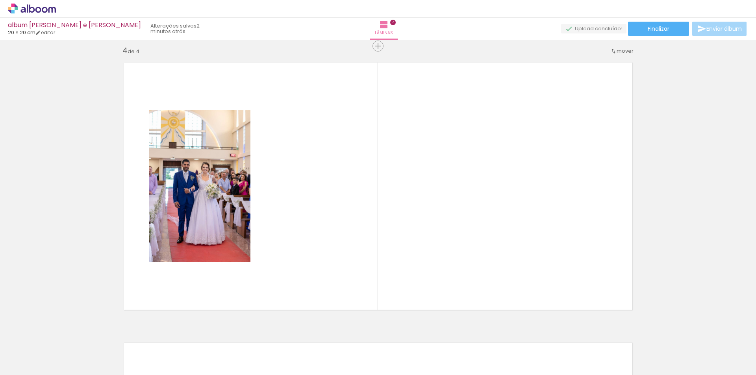
scroll to position [851, 0]
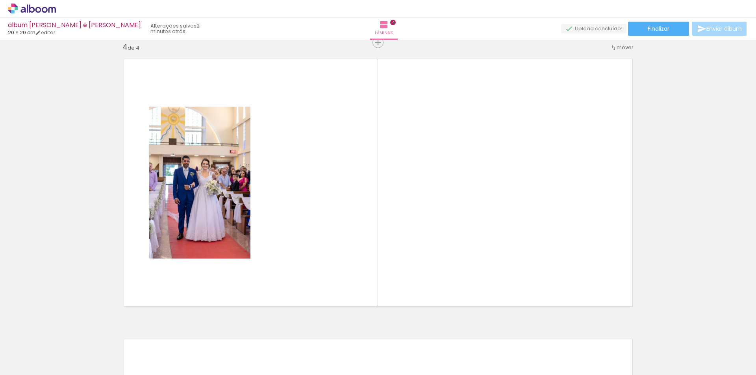
drag, startPoint x: 482, startPoint y: 352, endPoint x: 519, endPoint y: 360, distance: 37.5
click at [484, 283] on quentale-workspace at bounding box center [378, 187] width 756 height 375
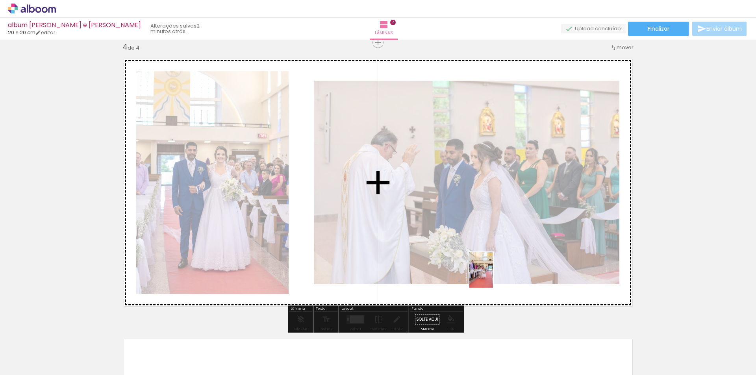
drag, startPoint x: 519, startPoint y: 355, endPoint x: 504, endPoint y: 267, distance: 89.9
click at [493, 275] on quentale-workspace at bounding box center [378, 187] width 756 height 375
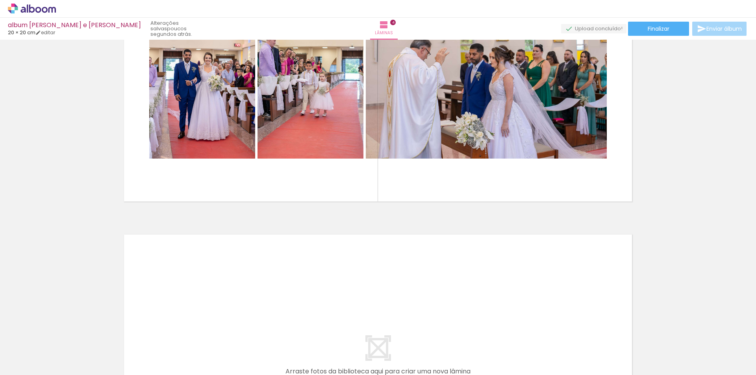
scroll to position [0, 214]
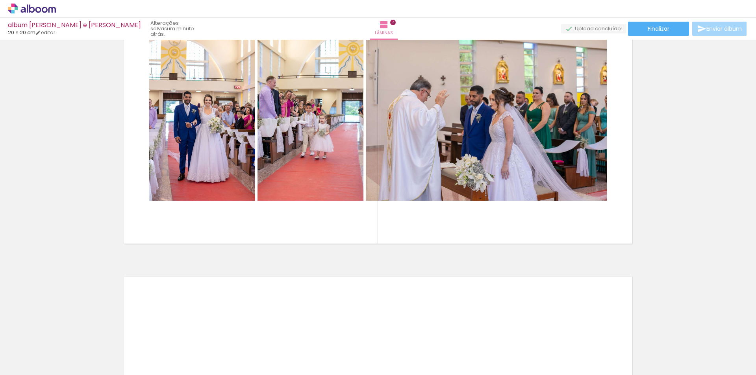
scroll to position [903, 0]
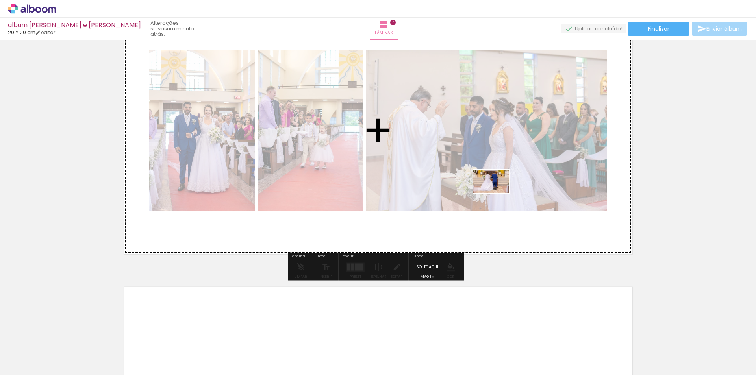
drag, startPoint x: 224, startPoint y: 359, endPoint x: 497, endPoint y: 193, distance: 319.6
click at [497, 193] on quentale-workspace at bounding box center [378, 187] width 756 height 375
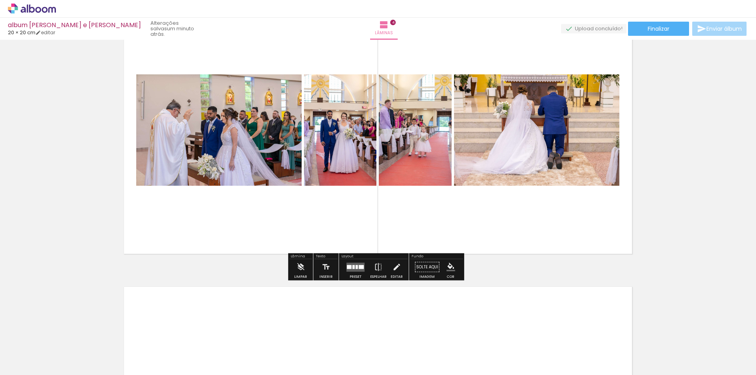
click at [351, 264] on quentale-layouter at bounding box center [355, 266] width 18 height 9
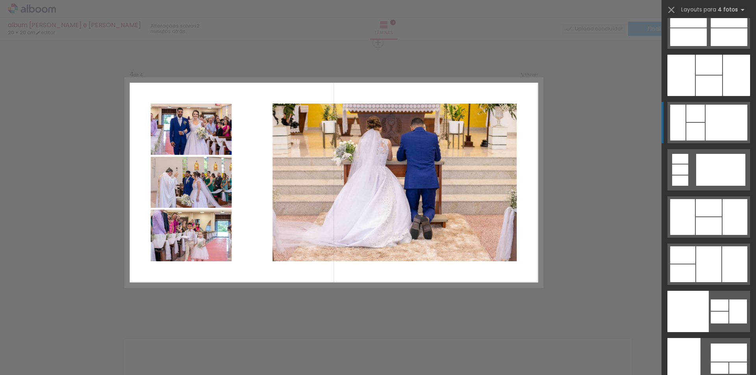
scroll to position [16130, 0]
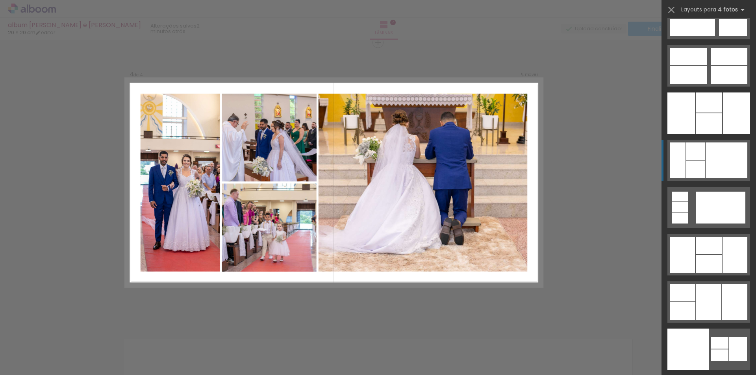
click at [705, 152] on div at bounding box center [726, 160] width 42 height 36
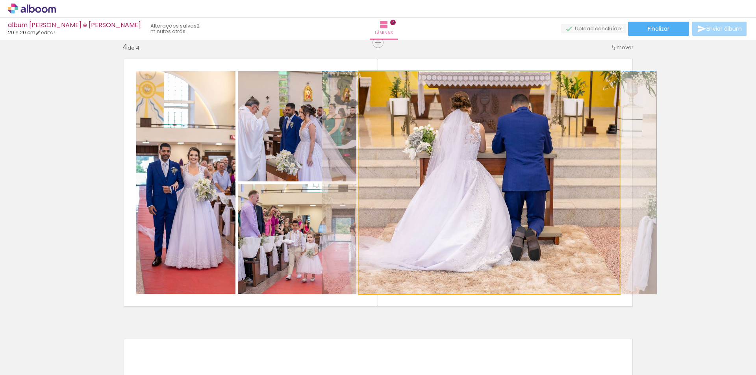
click at [419, 184] on quentale-photo at bounding box center [489, 182] width 261 height 223
click at [426, 183] on quentale-photo at bounding box center [489, 182] width 261 height 223
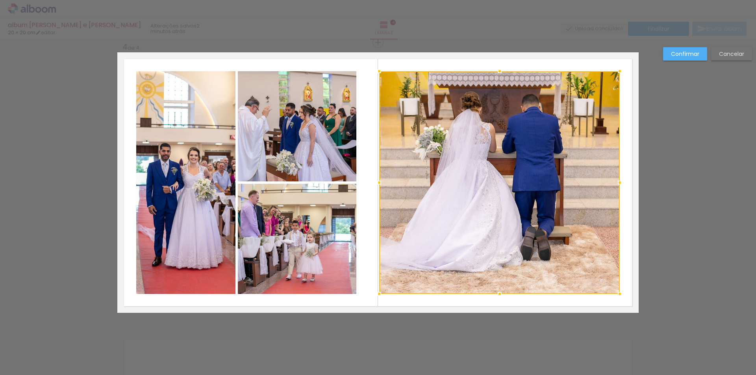
drag, startPoint x: 357, startPoint y: 183, endPoint x: 378, endPoint y: 188, distance: 20.9
click at [378, 188] on div at bounding box center [379, 183] width 16 height 16
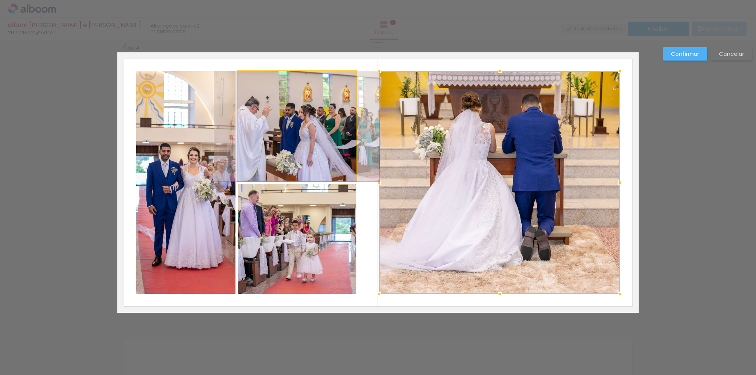
click at [316, 144] on quentale-photo at bounding box center [297, 126] width 118 height 110
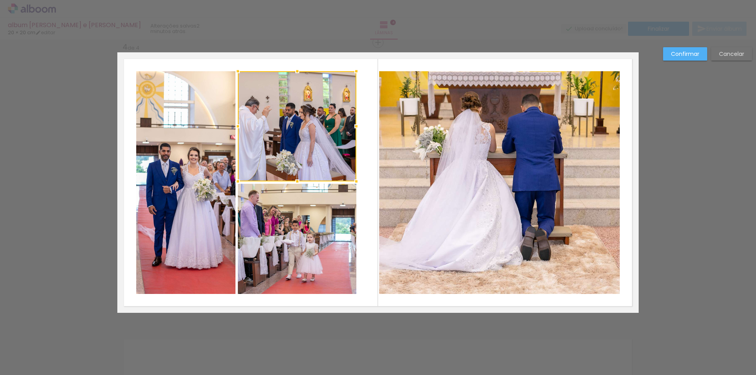
click at [316, 144] on div at bounding box center [297, 126] width 118 height 110
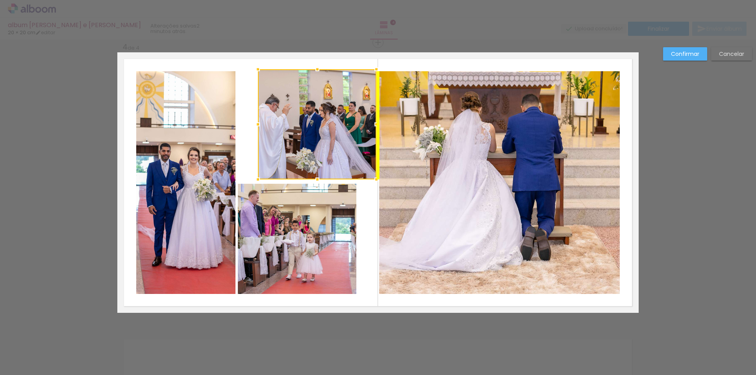
drag, startPoint x: 308, startPoint y: 135, endPoint x: 327, endPoint y: 133, distance: 19.0
click at [327, 133] on div at bounding box center [317, 124] width 118 height 110
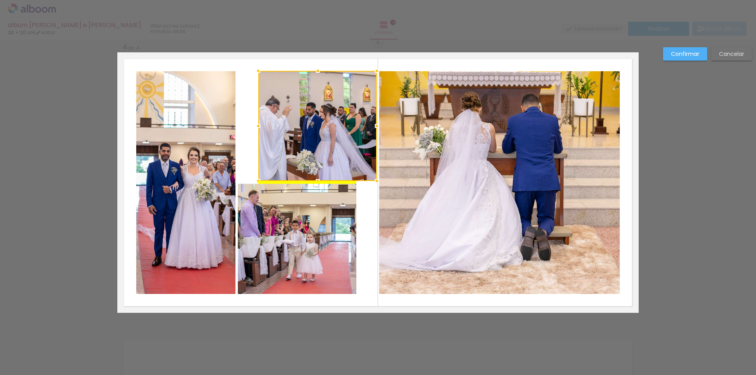
click at [326, 133] on div at bounding box center [317, 126] width 118 height 110
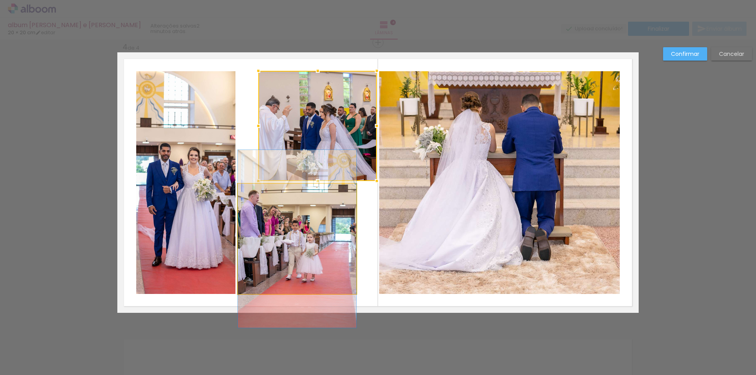
click at [327, 222] on quentale-photo at bounding box center [297, 239] width 118 height 110
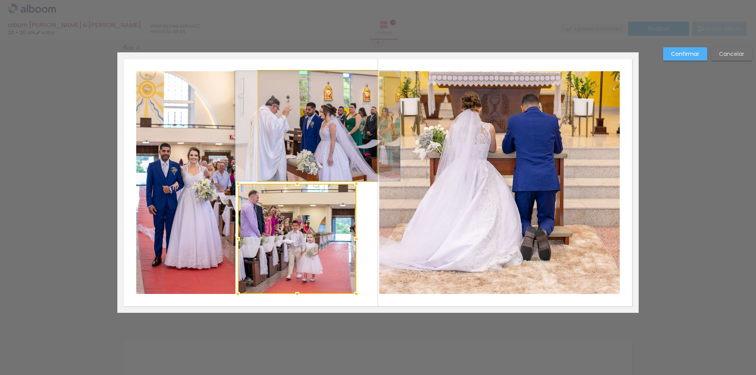
click at [344, 117] on quentale-photo at bounding box center [317, 126] width 118 height 110
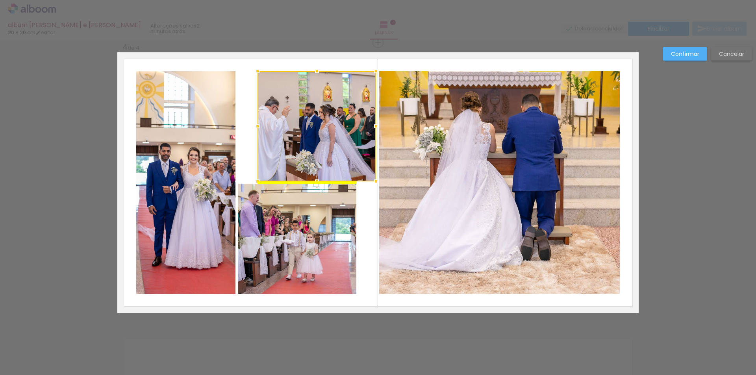
click at [343, 117] on div at bounding box center [316, 126] width 118 height 110
click at [346, 240] on quentale-photo at bounding box center [297, 239] width 118 height 110
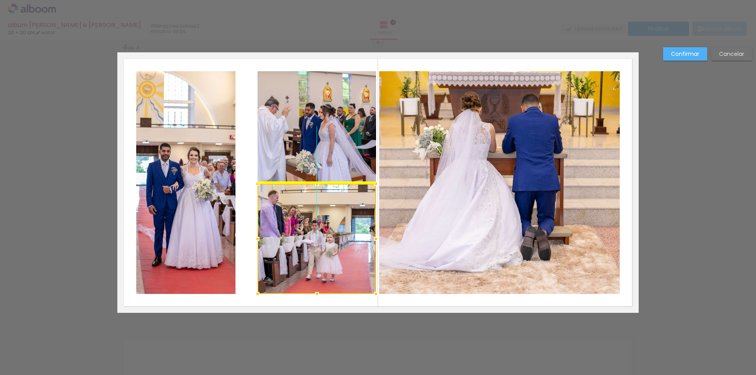
drag, startPoint x: 303, startPoint y: 241, endPoint x: 321, endPoint y: 238, distance: 18.6
click at [321, 238] on div at bounding box center [316, 239] width 118 height 110
click at [421, 233] on quentale-photo at bounding box center [499, 182] width 240 height 223
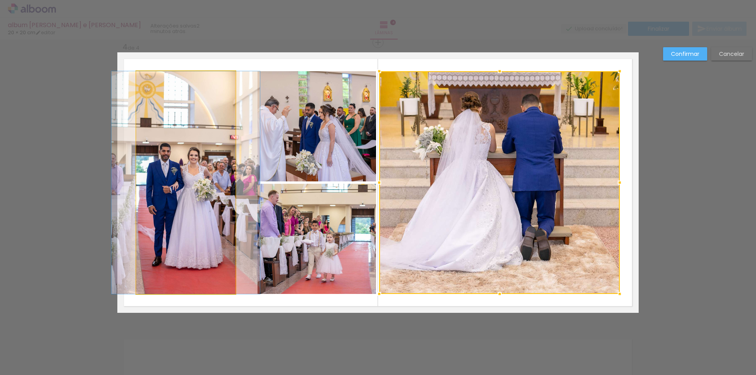
click at [177, 205] on quentale-photo at bounding box center [185, 182] width 99 height 223
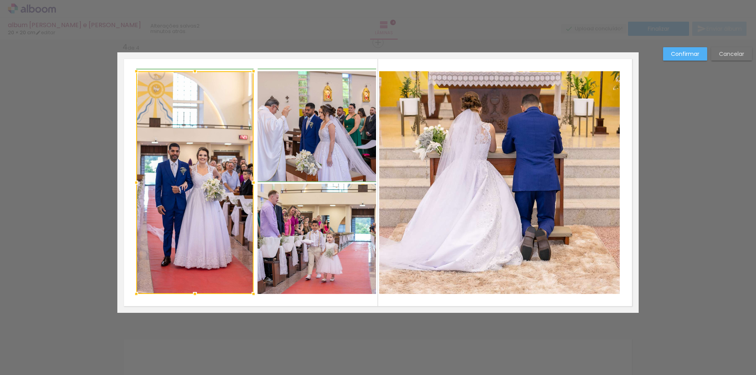
drag, startPoint x: 237, startPoint y: 181, endPoint x: 253, endPoint y: 194, distance: 20.8
click at [253, 194] on album-spread "4 de 4" at bounding box center [377, 182] width 521 height 261
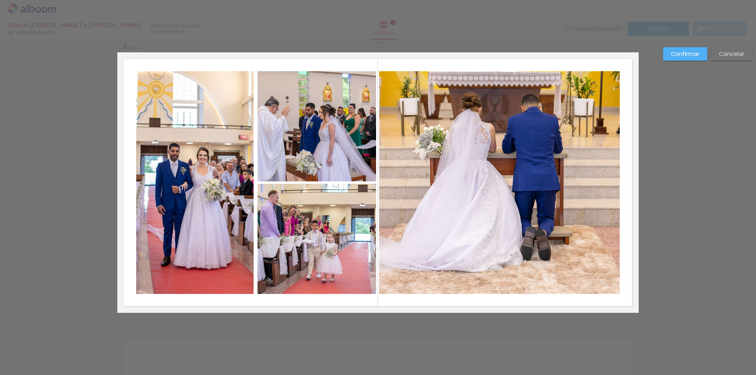
click at [189, 161] on quentale-photo at bounding box center [194, 182] width 117 height 223
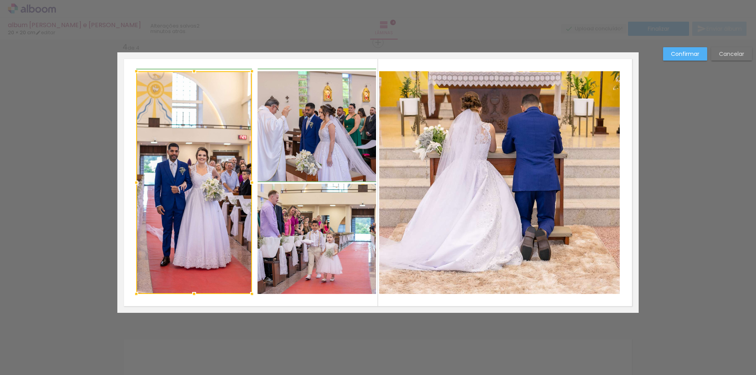
click at [253, 187] on div at bounding box center [252, 183] width 16 height 16
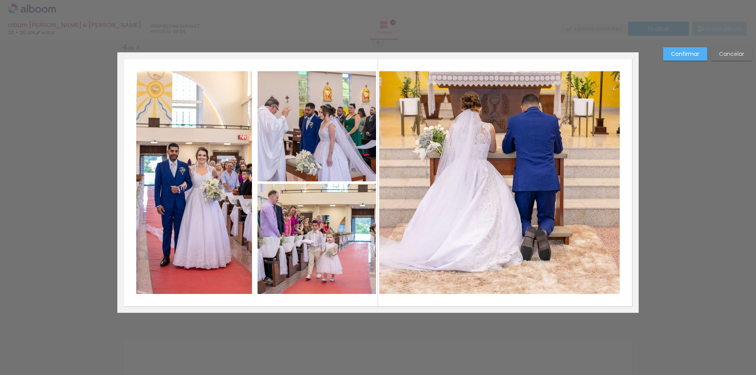
click at [242, 177] on quentale-photo at bounding box center [194, 182] width 116 height 223
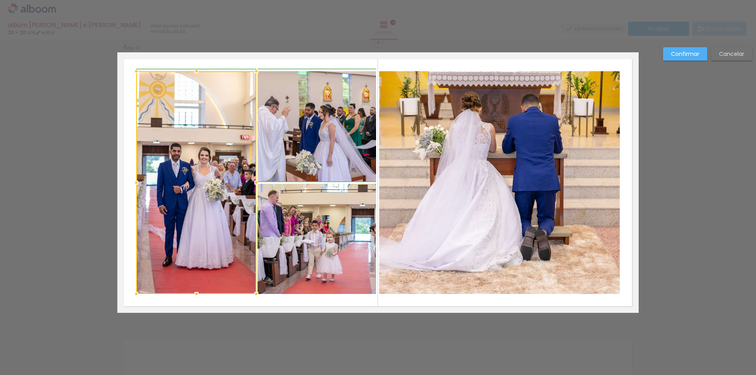
click at [250, 182] on div at bounding box center [256, 183] width 16 height 16
click at [440, 208] on quentale-photo at bounding box center [499, 182] width 240 height 223
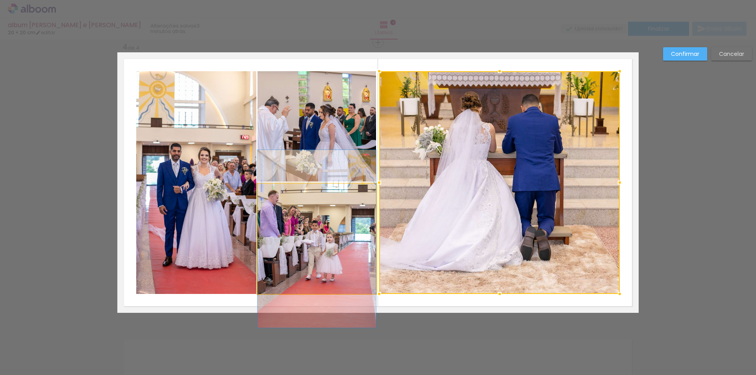
click at [353, 225] on quentale-photo at bounding box center [316, 239] width 118 height 110
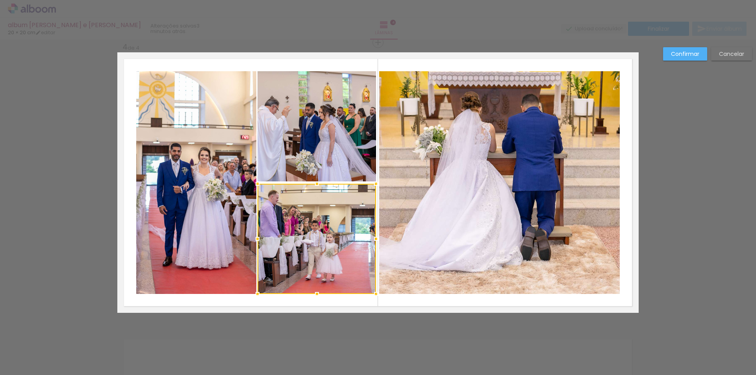
click at [190, 187] on quentale-photo at bounding box center [196, 182] width 120 height 223
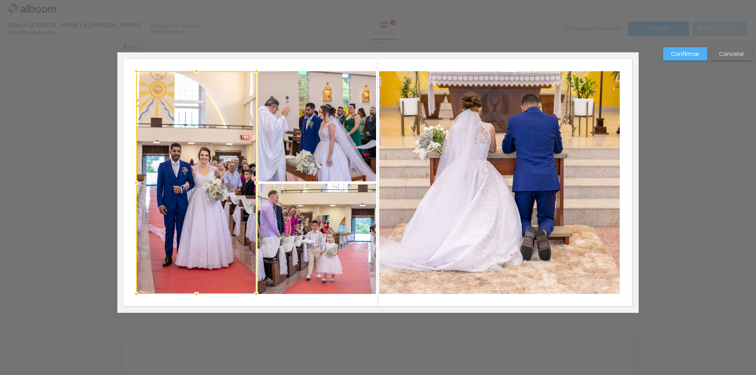
click at [572, 177] on quentale-photo at bounding box center [499, 182] width 240 height 223
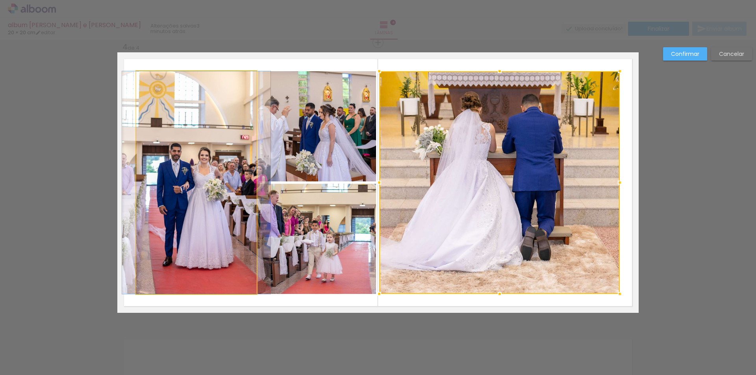
click at [191, 181] on quentale-photo at bounding box center [196, 182] width 120 height 223
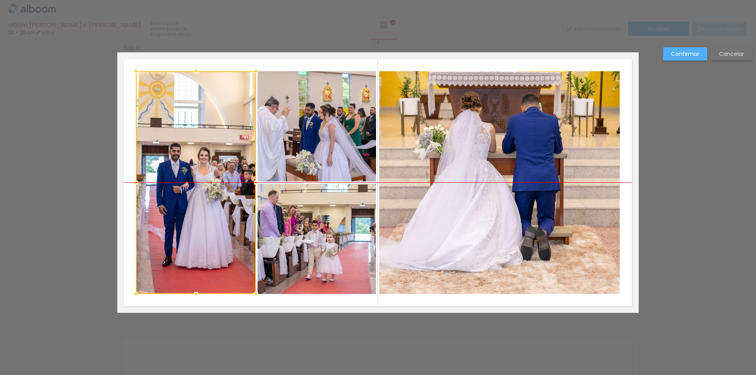
click at [196, 180] on div at bounding box center [196, 182] width 120 height 223
click at [184, 169] on div at bounding box center [196, 182] width 120 height 223
click at [0, 0] on slot "Confirmar" at bounding box center [0, 0] width 0 height 0
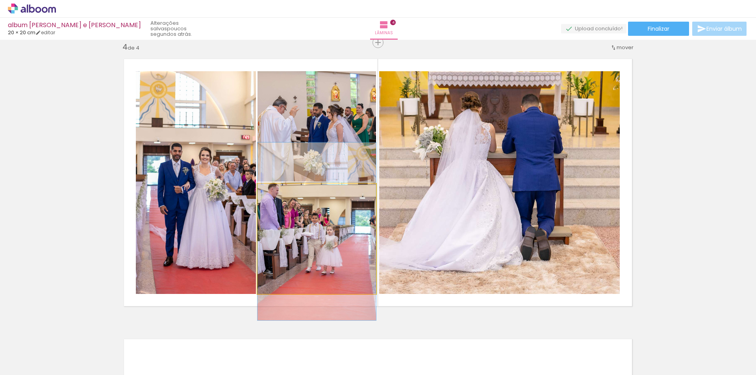
drag, startPoint x: 332, startPoint y: 242, endPoint x: 330, endPoint y: 235, distance: 7.1
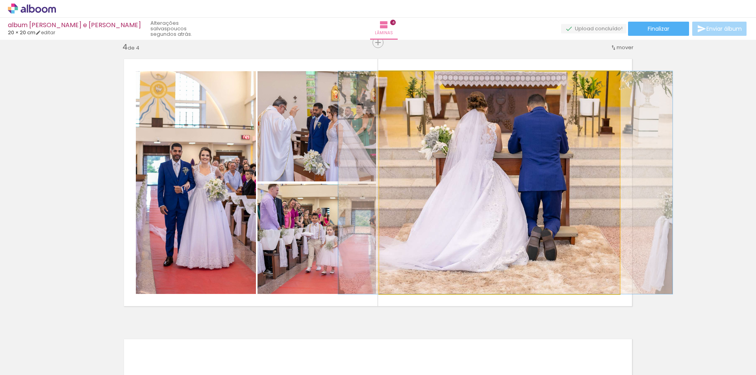
drag, startPoint x: 571, startPoint y: 170, endPoint x: 577, endPoint y: 181, distance: 12.8
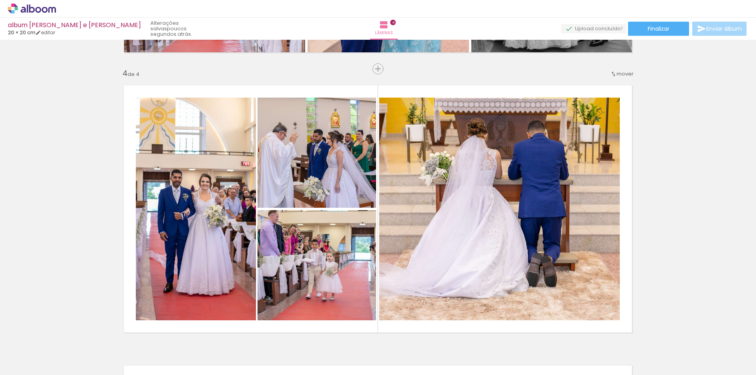
scroll to position [851, 0]
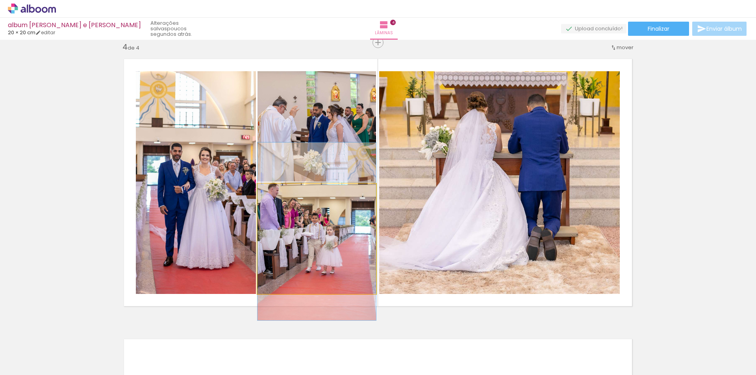
click at [334, 235] on quentale-photo at bounding box center [316, 239] width 118 height 110
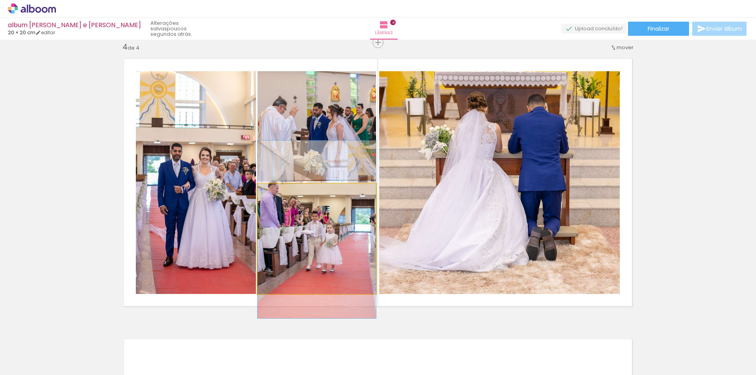
drag, startPoint x: 334, startPoint y: 238, endPoint x: 325, endPoint y: 236, distance: 9.6
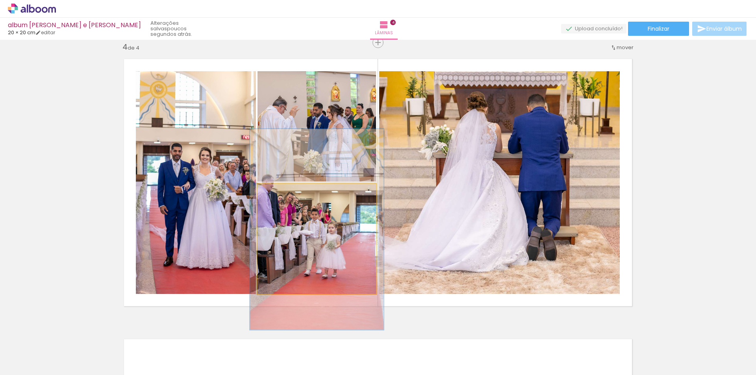
drag, startPoint x: 275, startPoint y: 193, endPoint x: 279, endPoint y: 194, distance: 4.1
type paper-slider "116"
click at [279, 194] on div at bounding box center [279, 192] width 7 height 7
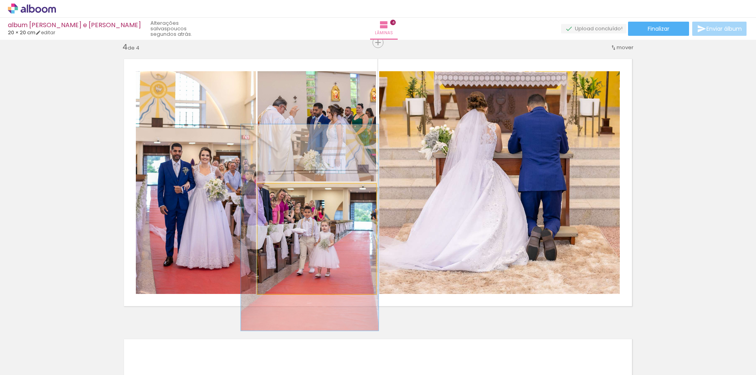
drag, startPoint x: 328, startPoint y: 230, endPoint x: 321, endPoint y: 228, distance: 7.4
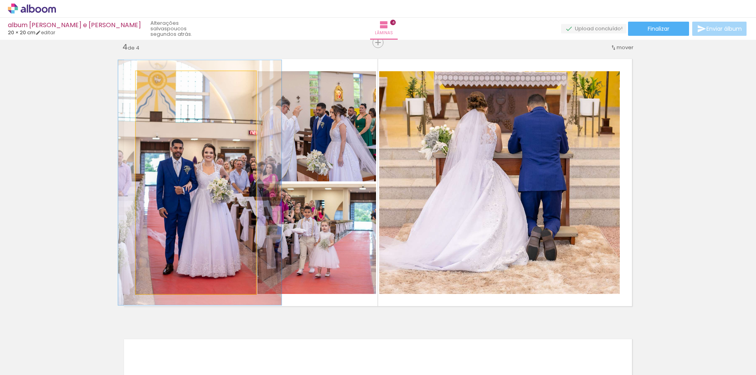
type paper-slider "112"
click at [156, 83] on div at bounding box center [157, 79] width 13 height 13
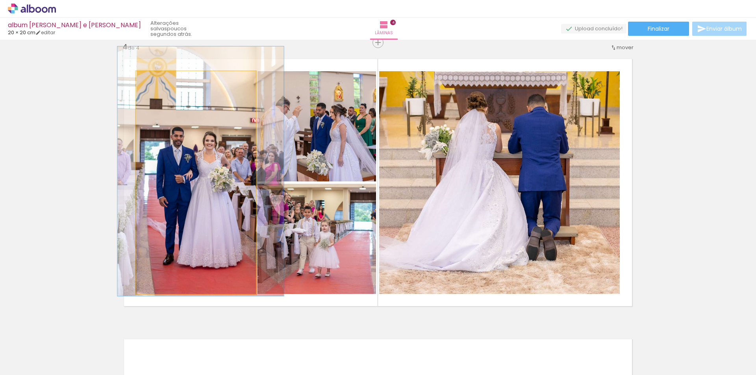
drag, startPoint x: 198, startPoint y: 143, endPoint x: 199, endPoint y: 133, distance: 9.9
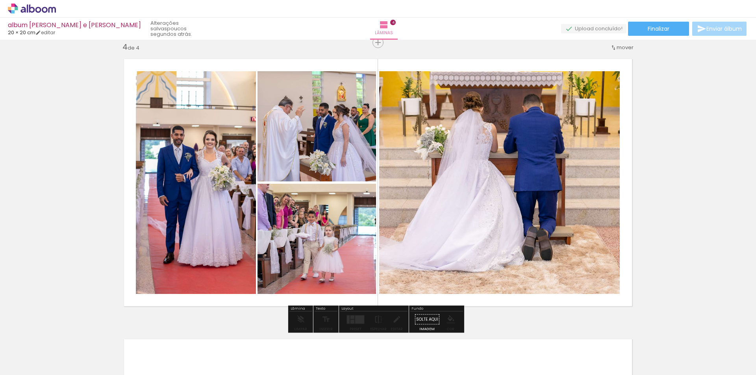
drag, startPoint x: 336, startPoint y: 246, endPoint x: 339, endPoint y: 249, distance: 4.2
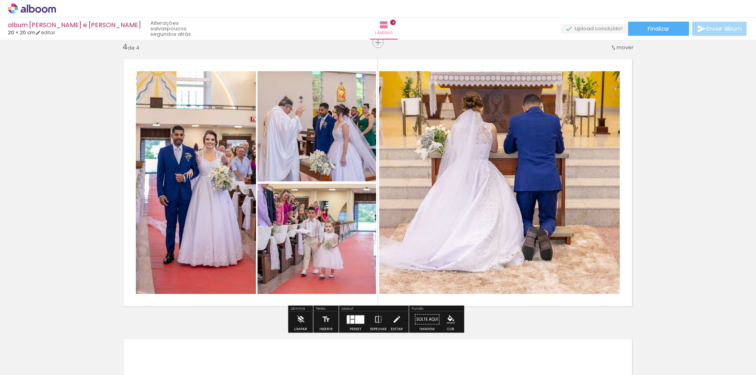
click at [544, 205] on quentale-photo at bounding box center [499, 182] width 240 height 223
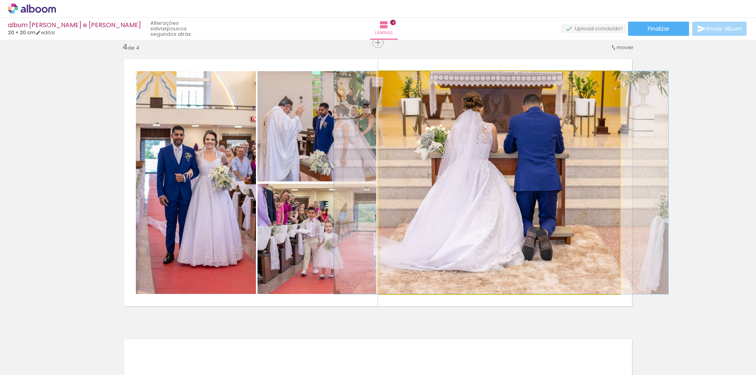
click at [417, 247] on quentale-photo at bounding box center [499, 182] width 240 height 223
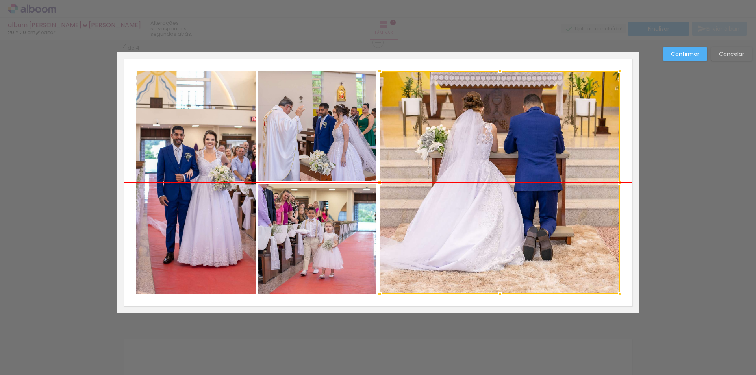
click at [423, 244] on div at bounding box center [499, 182] width 240 height 223
click at [667, 54] on paper-button "Confirmar" at bounding box center [685, 53] width 44 height 13
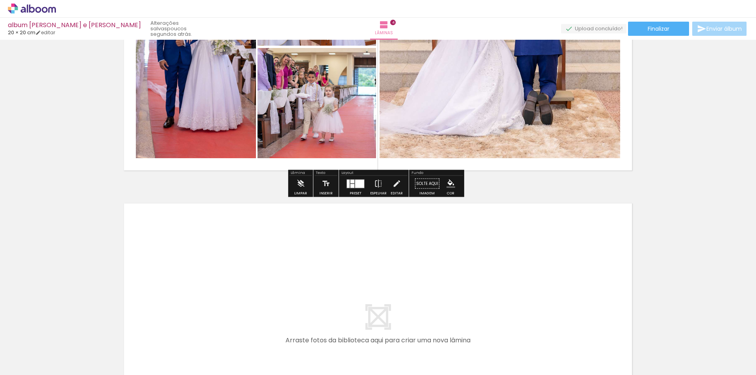
scroll to position [1035, 0]
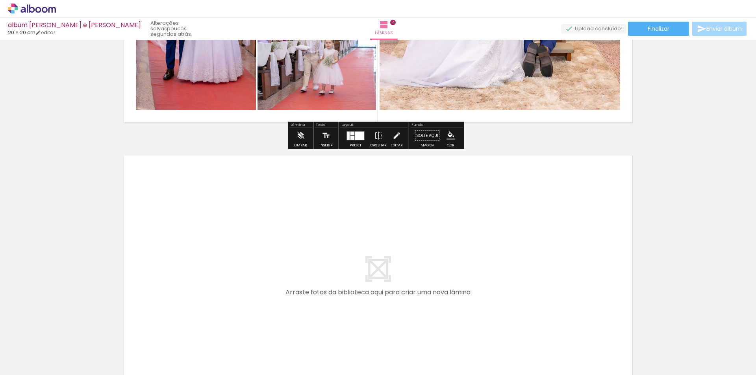
drag, startPoint x: 146, startPoint y: 353, endPoint x: 197, endPoint y: 293, distance: 78.5
click at [197, 293] on quentale-workspace at bounding box center [378, 187] width 756 height 375
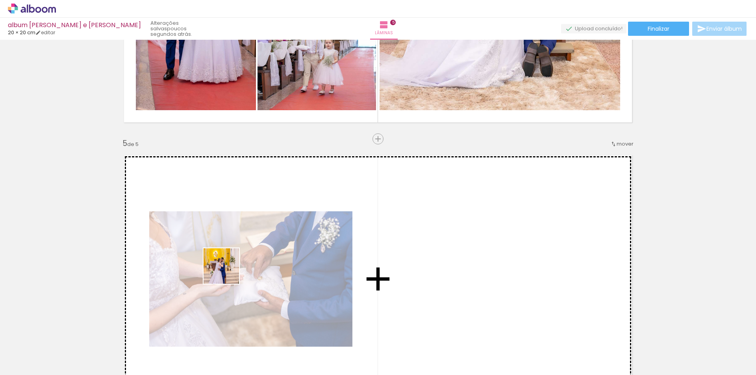
drag, startPoint x: 227, startPoint y: 272, endPoint x: 268, endPoint y: 349, distance: 87.3
click at [228, 270] on quentale-workspace at bounding box center [378, 187] width 756 height 375
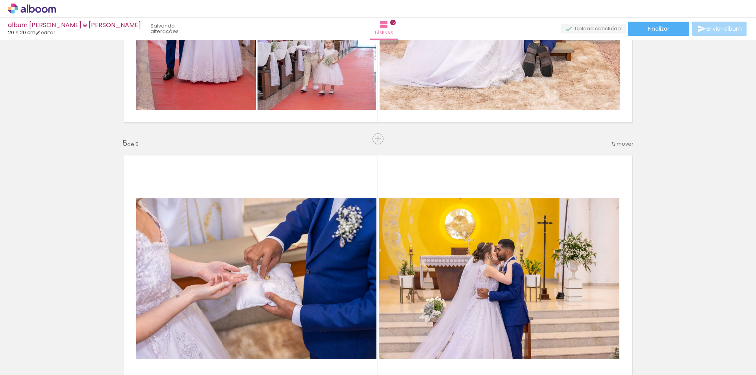
scroll to position [1131, 0]
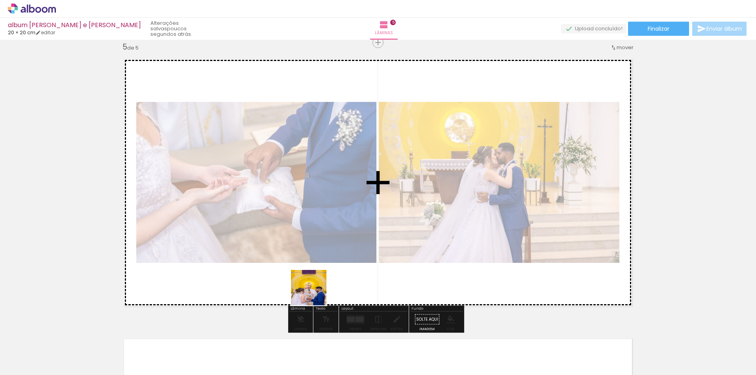
drag, startPoint x: 275, startPoint y: 360, endPoint x: 331, endPoint y: 344, distance: 57.8
click at [326, 269] on quentale-workspace at bounding box center [378, 187] width 756 height 375
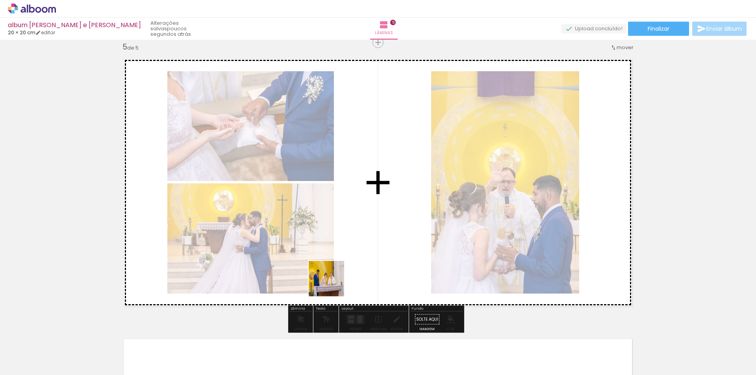
drag, startPoint x: 313, startPoint y: 357, endPoint x: 332, endPoint y: 285, distance: 74.5
click at [332, 285] on quentale-workspace at bounding box center [378, 187] width 756 height 375
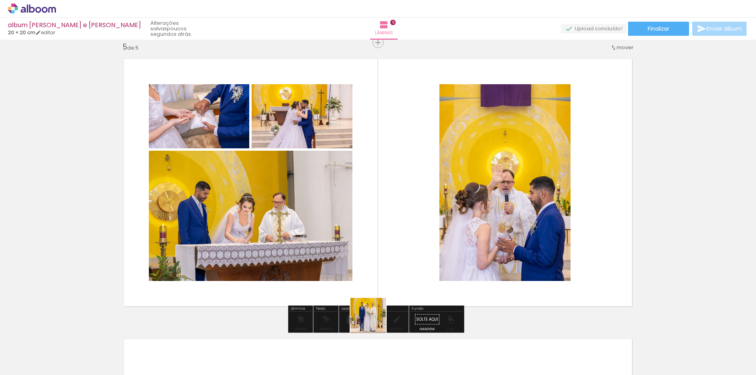
drag, startPoint x: 374, startPoint y: 322, endPoint x: 410, endPoint y: 320, distance: 36.3
click at [401, 262] on quentale-workspace at bounding box center [378, 187] width 756 height 375
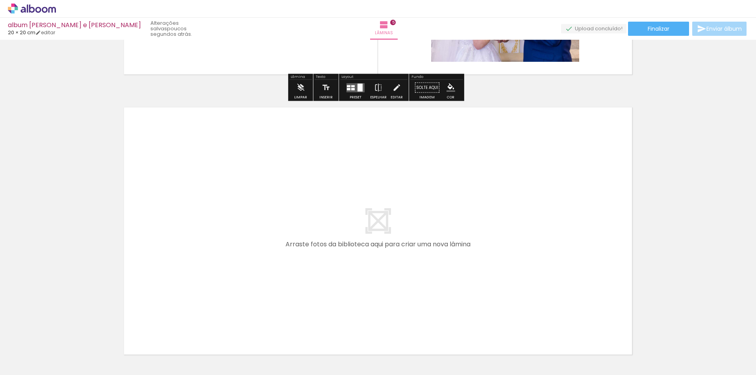
scroll to position [1367, 0]
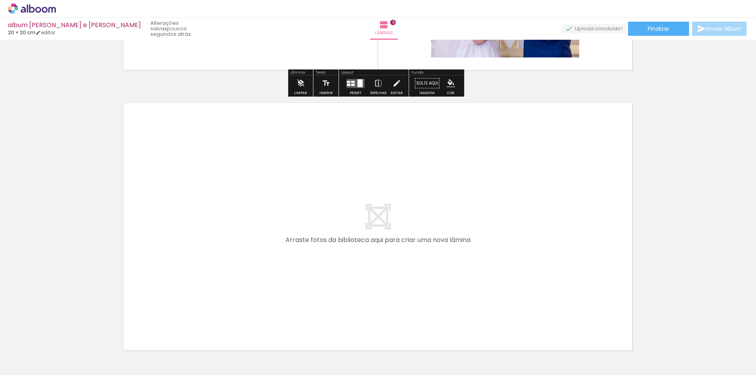
drag, startPoint x: 401, startPoint y: 351, endPoint x: 445, endPoint y: 356, distance: 45.2
click at [408, 282] on quentale-workspace at bounding box center [378, 187] width 756 height 375
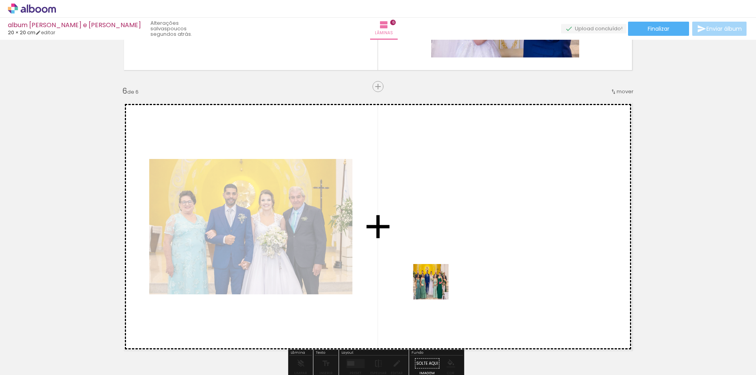
scroll to position [1411, 0]
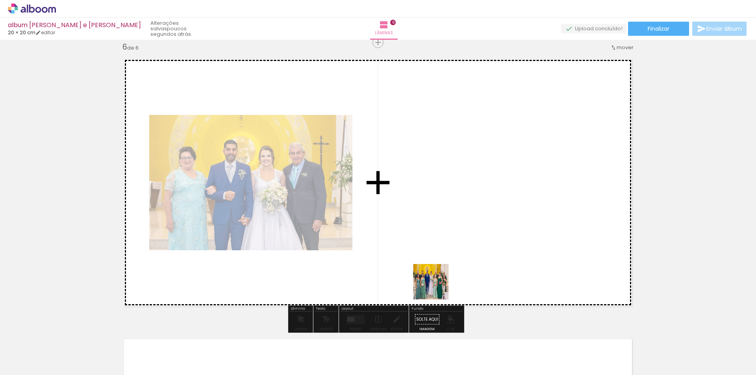
drag, startPoint x: 445, startPoint y: 356, endPoint x: 483, endPoint y: 346, distance: 38.8
click at [436, 277] on quentale-workspace at bounding box center [378, 187] width 756 height 375
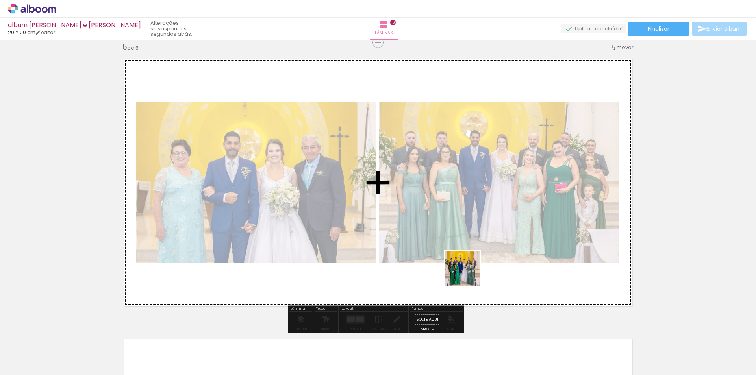
drag, startPoint x: 483, startPoint y: 346, endPoint x: 468, endPoint y: 275, distance: 72.7
click at [468, 275] on quentale-workspace at bounding box center [378, 187] width 756 height 375
